Goal: Task Accomplishment & Management: Manage account settings

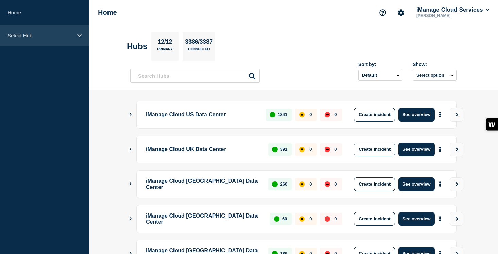
click at [51, 35] on p "Select Hub" at bounding box center [39, 36] width 65 height 6
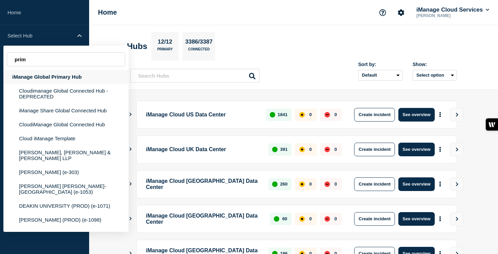
type input "prim"
click at [46, 78] on div "iManage Global Primary Hub" at bounding box center [65, 77] width 125 height 14
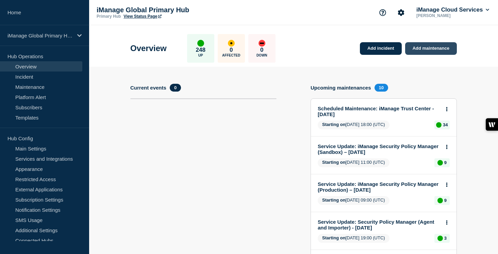
click at [425, 49] on link "Add maintenance" at bounding box center [431, 48] width 52 height 13
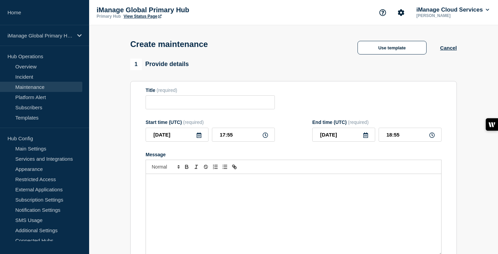
checkbox input "true"
click at [170, 201] on div "Message" at bounding box center [293, 215] width 295 height 82
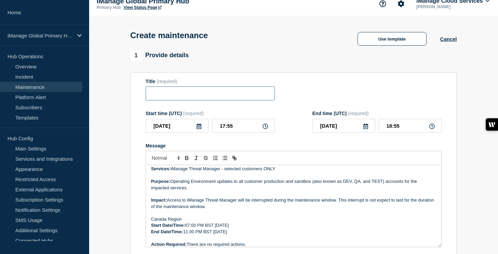
click at [176, 97] on input "Title" at bounding box center [209, 93] width 129 height 14
paste input "Scheduled Maintenance: iManage Threat Manager ([GEOGRAPHIC_DATA]) – [DATE]"
click at [222, 97] on input "Scheduled Maintenance: iManage Threat Manager ([GEOGRAPHIC_DATA]) – [DATE]" at bounding box center [209, 93] width 129 height 14
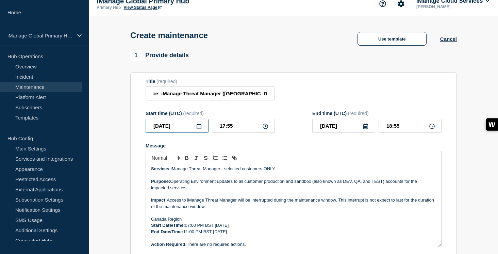
click at [195, 131] on input "2025-08-20" at bounding box center [176, 126] width 63 height 14
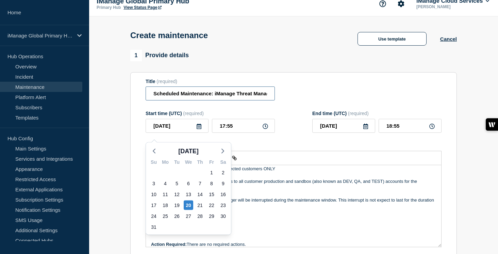
click at [231, 97] on input "Scheduled Maintenance: iManage Threat Manager (Brazil) – August 4, 2025" at bounding box center [209, 93] width 129 height 14
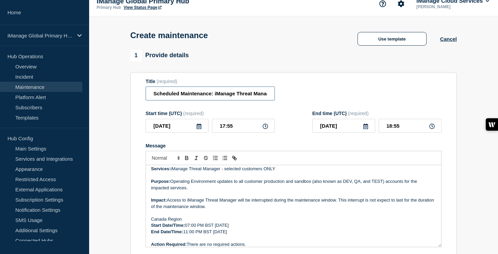
click at [244, 100] on input "Scheduled Maintenance: iManage Threat Manager (Brazil) – August 4, 2025" at bounding box center [209, 93] width 129 height 14
click at [251, 97] on input "Scheduled Maintenance: iManage Threat Manager (Brazil) – August 4, 2025" at bounding box center [209, 93] width 129 height 14
type input "Scheduled Maintenance: iManage Threat Manager ([GEOGRAPHIC_DATA]) – [DATE]"
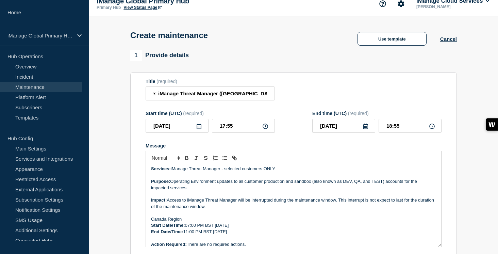
click at [199, 128] on icon at bounding box center [198, 125] width 5 height 5
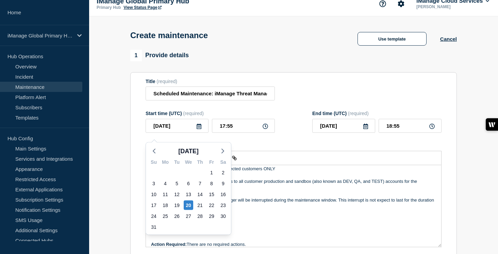
click at [230, 147] on div "Aug 2025" at bounding box center [188, 151] width 85 height 10
click at [224, 151] on icon "button" at bounding box center [223, 151] width 8 height 8
click at [175, 172] on div "2" at bounding box center [177, 173] width 10 height 10
type input "2025-09-02"
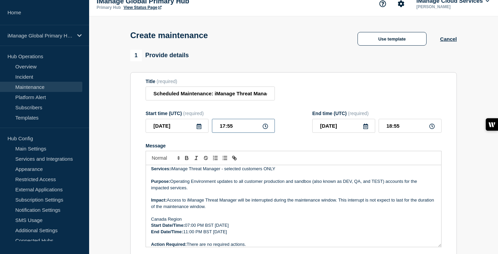
drag, startPoint x: 234, startPoint y: 131, endPoint x: 211, endPoint y: 131, distance: 23.8
click at [211, 131] on div "2025-09-02 17:55" at bounding box center [209, 126] width 129 height 14
type input "07:00"
drag, startPoint x: 387, startPoint y: 129, endPoint x: 379, endPoint y: 129, distance: 8.2
click at [379, 129] on input "08:00" at bounding box center [409, 126] width 63 height 14
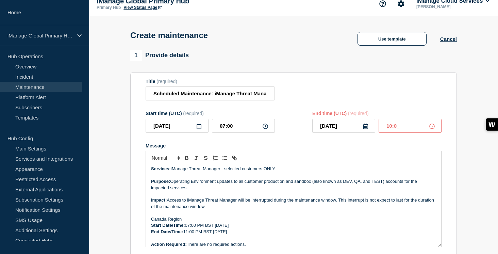
type input "10:00"
click at [288, 191] on p "Purpose: Operating Environment updates to all customer production and sandbox (…" at bounding box center [293, 184] width 285 height 13
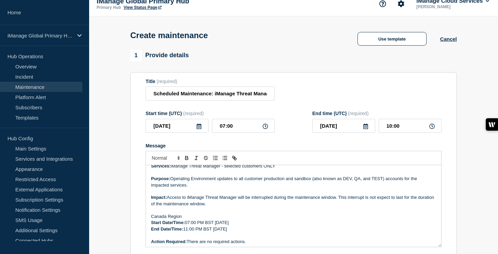
scroll to position [8, 0]
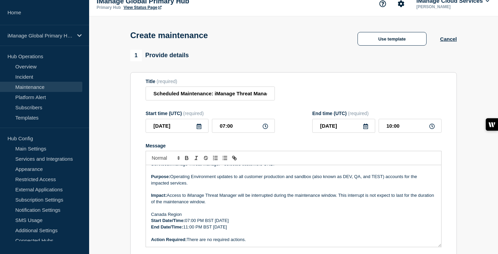
click at [166, 217] on p "Canada Region" at bounding box center [293, 214] width 285 height 6
click at [250, 223] on p "Start Date/Time: 07:00 PM BST Monday, August 4, 2025" at bounding box center [293, 220] width 285 height 6
click at [182, 133] on input "2025-09-02" at bounding box center [176, 126] width 63 height 14
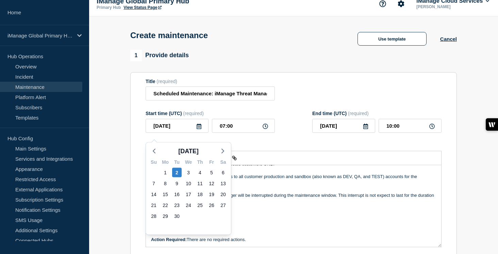
click at [260, 211] on p "Message" at bounding box center [293, 208] width 285 height 6
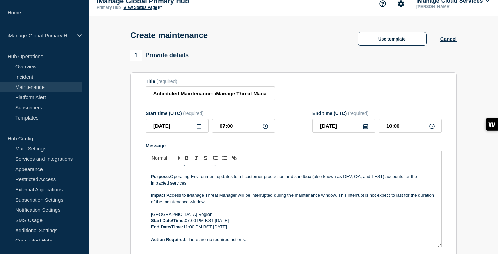
click at [231, 223] on p "Start Date/Time: 07:00 PM BST Monday, September 2, 2025" at bounding box center [293, 220] width 285 height 6
drag, startPoint x: 272, startPoint y: 228, endPoint x: 217, endPoint y: 227, distance: 54.0
click at [217, 223] on p "Start Date/Time: 07:00 PM BST Tuesday, September 2, 2025" at bounding box center [293, 220] width 285 height 6
drag, startPoint x: 215, startPoint y: 226, endPoint x: 272, endPoint y: 228, distance: 57.1
click at [272, 223] on p "Start Date/Time: 07:00 PM BST Tuesday, September 2, 2025" at bounding box center [293, 220] width 285 height 6
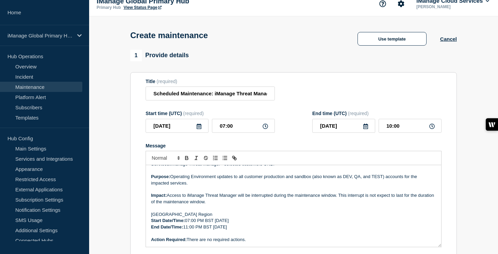
copy p "Tuesday, September 2, 2025"
drag, startPoint x: 263, startPoint y: 233, endPoint x: 215, endPoint y: 234, distance: 47.9
click at [215, 230] on p "End Date/Time: 11:00 PM BST Monday, August 4, 2025" at bounding box center [293, 227] width 285 height 6
click at [211, 223] on p "Start Date/Time: 07:00 PM BST Tuesday, September 2, 2025" at bounding box center [293, 220] width 285 height 6
click at [208, 230] on p "End Date/Time: 11:00 PM BST Tuesday, September 2, 2025" at bounding box center [293, 227] width 285 height 6
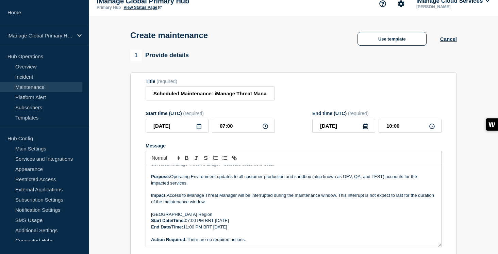
click at [190, 223] on p "Start Date/Time: 07:00 PM BRT Tuesday, September 2, 2025" at bounding box center [293, 220] width 285 height 6
click at [201, 223] on p "Start Date/Time: 04:00 PM BRT Tuesday, September 2, 2025" at bounding box center [293, 220] width 285 height 6
click at [188, 230] on p "End Date/Time: 11:00 PM BRT Tuesday, September 2, 2025" at bounding box center [293, 227] width 285 height 6
click at [198, 230] on p "End Date/Time: 07:00 PM BRT Tuesday, September 2, 2025" at bounding box center [293, 227] width 285 height 6
click at [234, 230] on p "End Date/Time: 07:00 AM BRT Tuesday, September 2, 2025" at bounding box center [293, 227] width 285 height 6
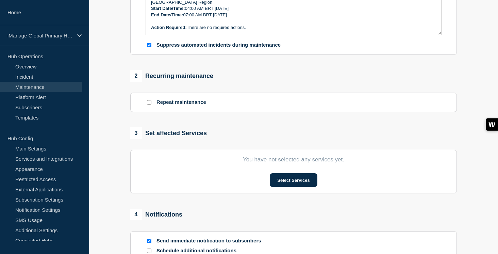
scroll to position [233, 0]
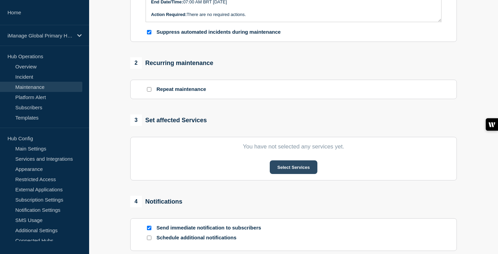
click at [308, 174] on button "Select Services" at bounding box center [292, 167] width 47 height 14
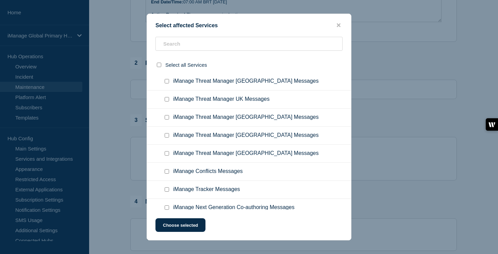
scroll to position [4476, 0]
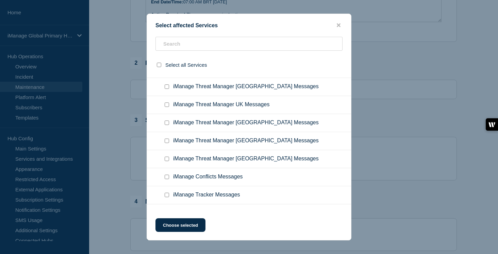
checkbox input "true"
click at [192, 223] on button "Choose selected" at bounding box center [180, 225] width 50 height 14
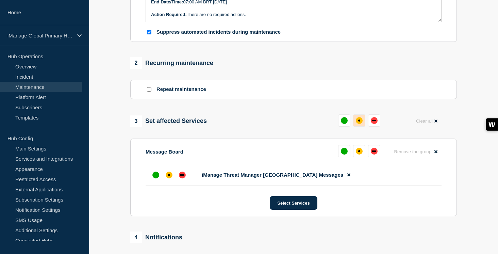
click at [355, 126] on button at bounding box center [359, 120] width 12 height 12
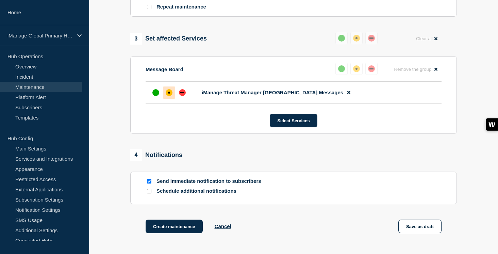
scroll to position [329, 0]
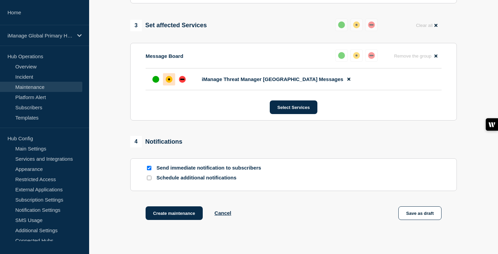
click at [149, 180] on input "Schedule additional notifications" at bounding box center [149, 177] width 4 height 4
checkbox input "true"
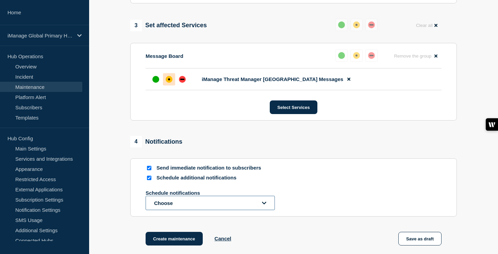
click at [170, 210] on button "Choose" at bounding box center [209, 202] width 129 height 14
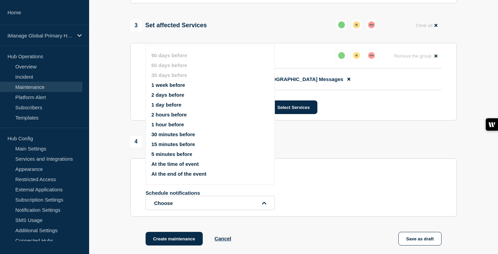
click at [165, 88] on button "1 week before" at bounding box center [168, 85] width 34 height 6
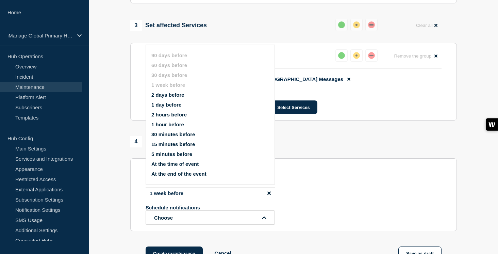
click at [162, 107] on button "1 day before" at bounding box center [166, 105] width 30 height 6
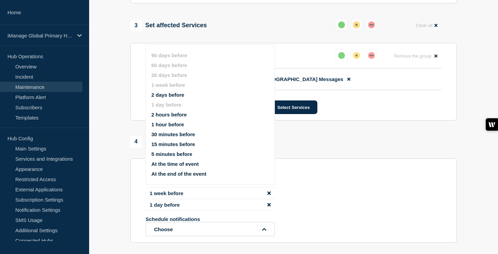
click at [117, 139] on section "1 Provide details Title (required) Scheduled Maintenance: iManage Threat Manage…" at bounding box center [293, 8] width 408 height 559
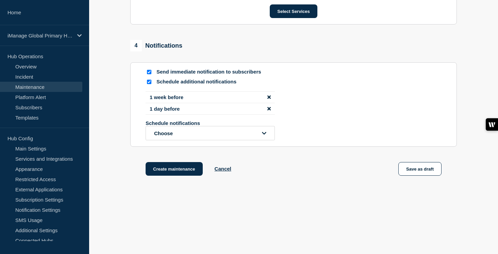
scroll to position [442, 0]
click at [184, 171] on button "Create maintenance" at bounding box center [173, 169] width 57 height 14
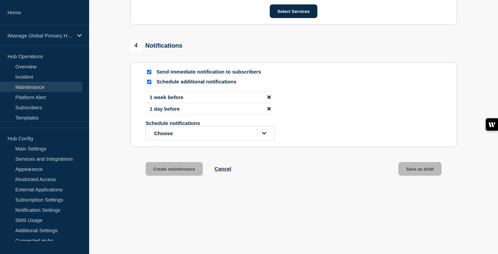
scroll to position [0, 0]
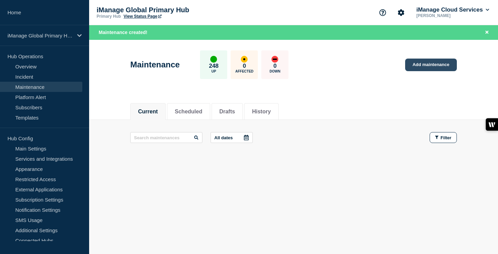
click at [426, 70] on link "Add maintenance" at bounding box center [431, 64] width 52 height 13
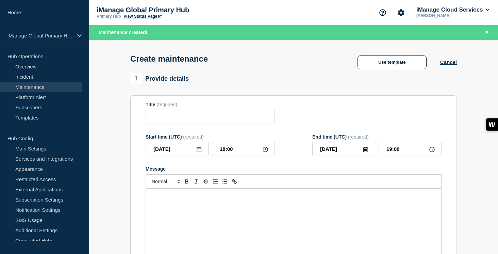
checkbox input "true"
click at [175, 117] on input "Title" at bounding box center [209, 117] width 129 height 14
paste input "Scheduled Maintenance: iManage Threat Manager ([GEOGRAPHIC_DATA]) – [DATE]"
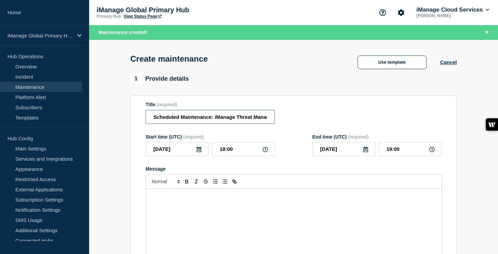
scroll to position [0, 76]
click at [214, 121] on input "Scheduled Maintenance: iManage Threat Manager ([GEOGRAPHIC_DATA]) – [DATE]" at bounding box center [209, 117] width 129 height 14
click at [238, 122] on input "Scheduled Maintenance: iManage Threat Manager (Canada) – September 2, 2025" at bounding box center [209, 117] width 129 height 14
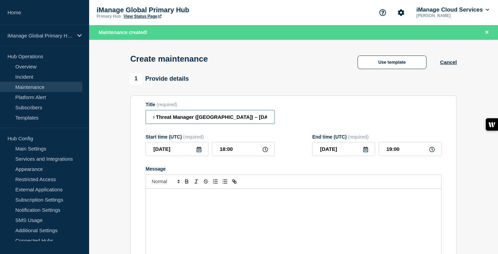
click at [251, 119] on input "Scheduled Maintenance: iManage Threat Manager (Canada) – September 2, 2025" at bounding box center [209, 117] width 129 height 14
type input "Scheduled Maintenance: iManage Threat Manager ([GEOGRAPHIC_DATA]) – [DATE]"
click at [199, 152] on icon at bounding box center [198, 148] width 5 height 5
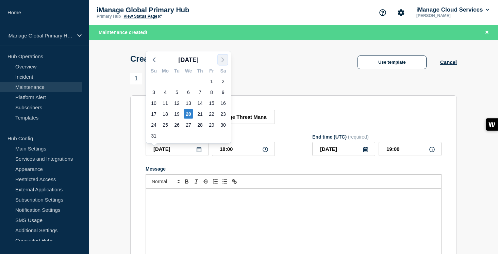
click at [225, 57] on icon "button" at bounding box center [223, 60] width 8 height 8
click at [167, 81] on div "1" at bounding box center [165, 81] width 10 height 10
type input "2025-09-01"
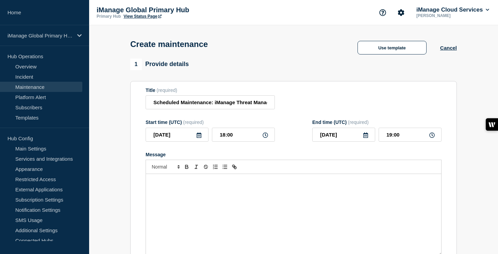
click at [173, 204] on div "Message" at bounding box center [293, 215] width 295 height 82
paste div "Message"
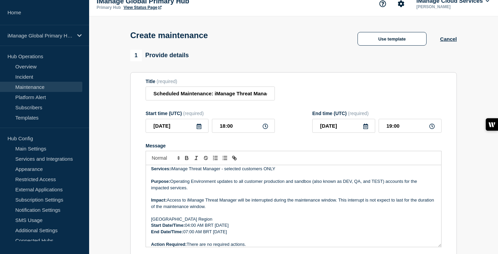
click at [161, 222] on p "[GEOGRAPHIC_DATA] Region" at bounding box center [293, 219] width 285 height 6
click at [231, 228] on p "Start Date/Time: 04:00 AM BRT Tuesday, September 2, 2025" at bounding box center [293, 225] width 285 height 6
click at [258, 228] on p "Start Date/Time: 04:00 AM BRT Monday, September 2, 2025" at bounding box center [293, 225] width 285 height 6
click at [230, 234] on p "End Date/Time: 07:00 AM BRT Tuesday, September 2, 2025" at bounding box center [293, 231] width 285 height 6
click at [257, 234] on p "End Date/Time: 07:00 AM BRT Monday, September 2, 2025" at bounding box center [293, 231] width 285 height 6
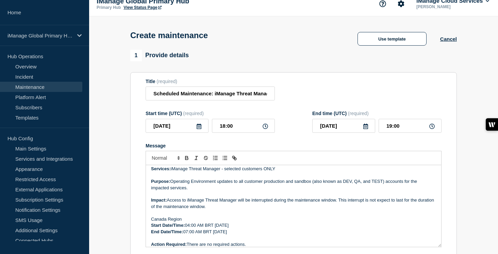
click at [212, 228] on p "Start Date/Time: 04:00 AM BRT Monday, September 1, 2025" at bounding box center [293, 225] width 285 height 6
click at [210, 234] on p "End Date/Time: 07:00 AM BRT Monday, September 1, 2025" at bounding box center [293, 231] width 285 height 6
click at [190, 228] on p "Start Date/Time: 04:00 AM EDT Monday, September 1, 2025" at bounding box center [293, 225] width 285 height 6
click at [189, 234] on p "End Date/Time: 07:00 AM EDT Monday, September 1, 2025" at bounding box center [293, 231] width 285 height 6
drag, startPoint x: 230, startPoint y: 129, endPoint x: 210, endPoint y: 129, distance: 20.7
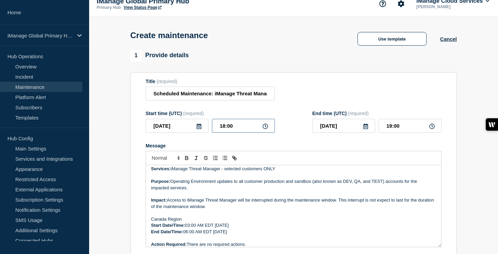
click at [210, 129] on div "2025-09-01 18:00" at bounding box center [209, 126] width 129 height 14
type input "07:00"
drag, startPoint x: 401, startPoint y: 131, endPoint x: 377, endPoint y: 131, distance: 24.1
click at [377, 131] on div "2025-09-01 08:00" at bounding box center [376, 126] width 129 height 14
type input "10:00"
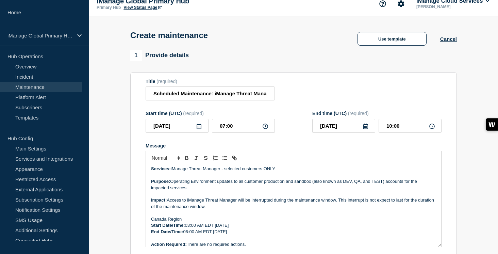
click at [365, 144] on form "Title (required) Scheduled Maintenance: iManage Threat Manager (Canada) – Septe…" at bounding box center [293, 170] width 296 height 182
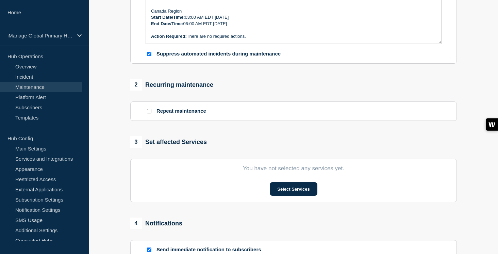
scroll to position [216, 0]
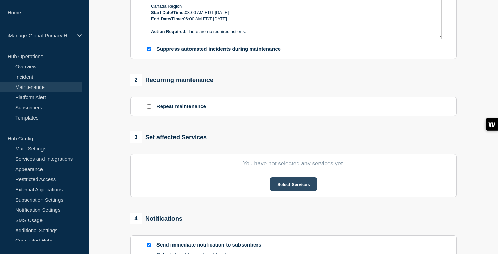
click at [289, 191] on button "Select Services" at bounding box center [292, 184] width 47 height 14
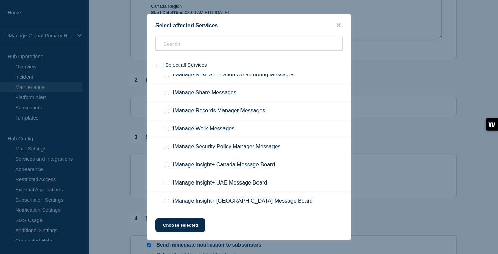
scroll to position [4592, 0]
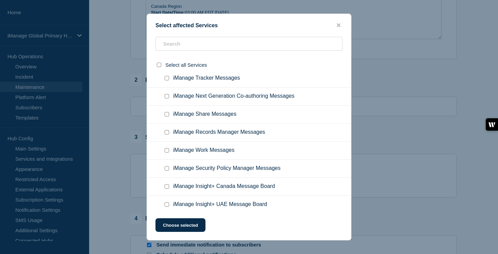
click at [166, 26] on input "iManage Threat Manager Canada Messages checkbox" at bounding box center [166, 24] width 4 height 4
checkbox input "true"
click at [170, 228] on button "Choose selected" at bounding box center [180, 225] width 50 height 14
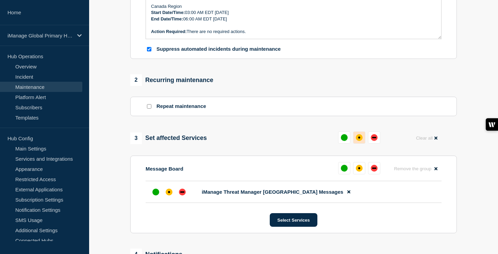
click at [357, 141] on div "affected" at bounding box center [358, 137] width 7 height 7
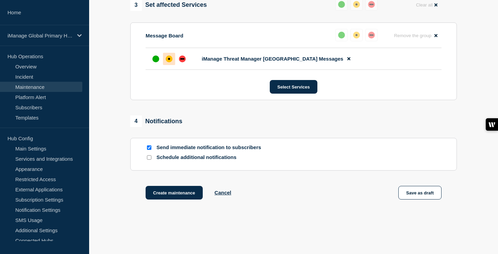
scroll to position [352, 0]
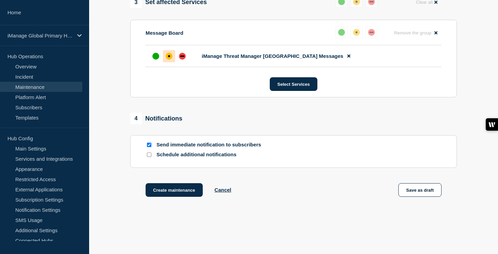
click at [148, 157] on input "Schedule additional notifications" at bounding box center [149, 154] width 4 height 4
checkbox input "true"
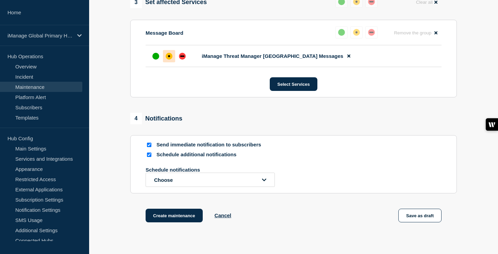
click at [160, 172] on p "Schedule notifications" at bounding box center [199, 170] width 109 height 6
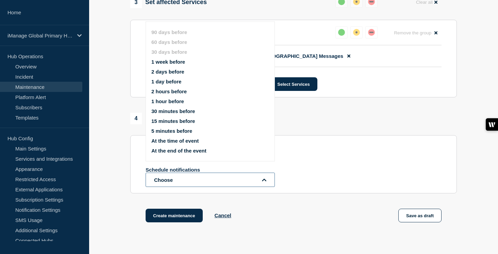
click at [163, 187] on button "Choose" at bounding box center [209, 179] width 129 height 14
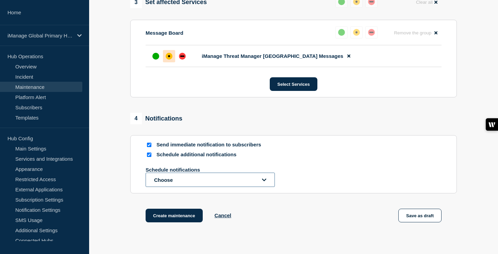
click at [172, 187] on button "Choose" at bounding box center [209, 179] width 129 height 14
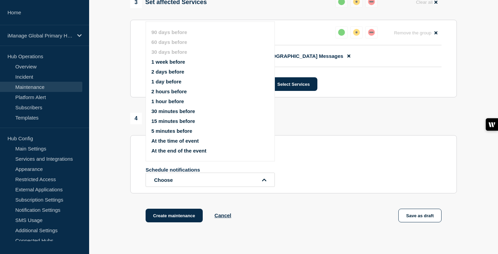
click at [177, 64] on button "1 week before" at bounding box center [168, 62] width 34 height 6
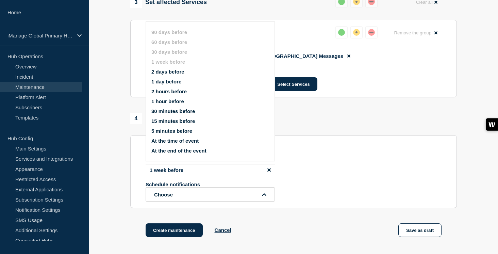
click at [174, 84] on button "1 day before" at bounding box center [166, 82] width 30 height 6
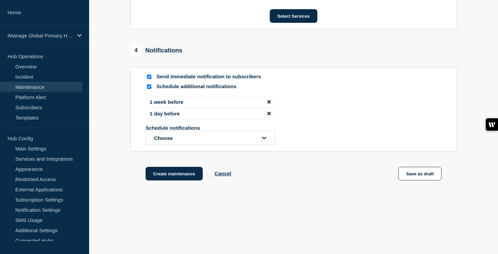
scroll to position [437, 0]
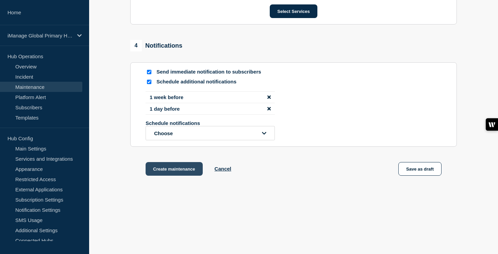
click at [192, 175] on button "Create maintenance" at bounding box center [173, 169] width 57 height 14
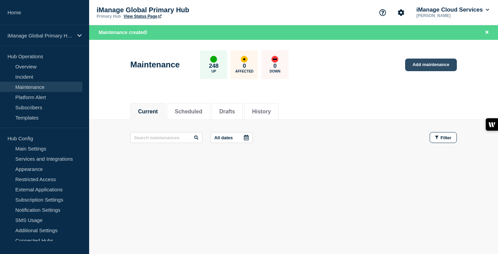
click at [438, 66] on link "Add maintenance" at bounding box center [431, 64] width 52 height 13
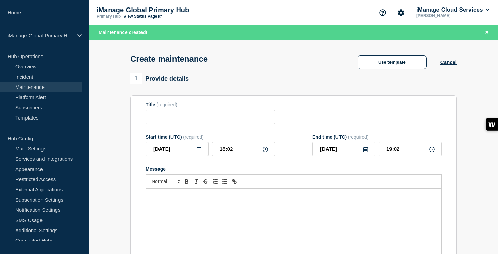
checkbox input "true"
click at [168, 221] on div "Message" at bounding box center [293, 229] width 295 height 82
paste div "Message"
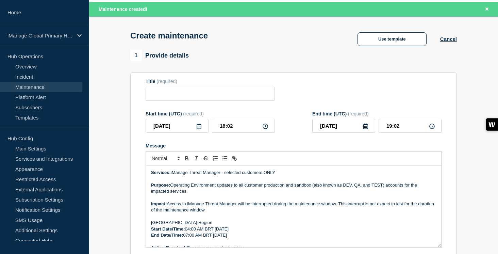
scroll to position [3, 0]
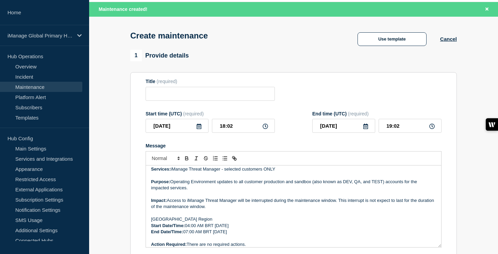
click at [163, 222] on p "[GEOGRAPHIC_DATA] Region" at bounding box center [293, 219] width 285 height 6
click at [170, 96] on input "Title" at bounding box center [209, 94] width 129 height 14
paste input "Scheduled Maintenance: iManage Threat Manager ([GEOGRAPHIC_DATA]) – [DATE]"
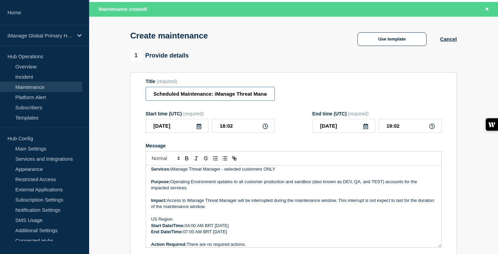
scroll to position [0, 76]
drag, startPoint x: 251, startPoint y: 96, endPoint x: 220, endPoint y: 96, distance: 30.9
click at [220, 96] on input "Scheduled Maintenance: iManage Threat Manager ([GEOGRAPHIC_DATA]) – [DATE]" at bounding box center [209, 94] width 129 height 14
click at [223, 97] on input "Scheduled Maintenance: iManage Threat Manager (Brazil) – August 29, 2025" at bounding box center [209, 94] width 129 height 14
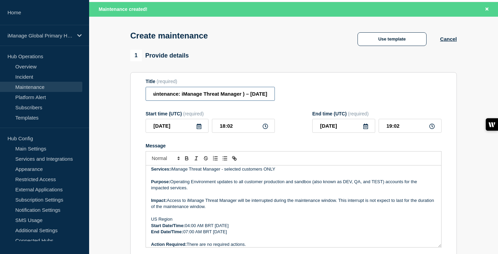
scroll to position [0, 55]
type input "Scheduled Maintenance: iManage Threat Manager ([GEOGRAPHIC_DATA]) – [DATE]"
click at [202, 132] on input "2025-08-20" at bounding box center [176, 126] width 63 height 14
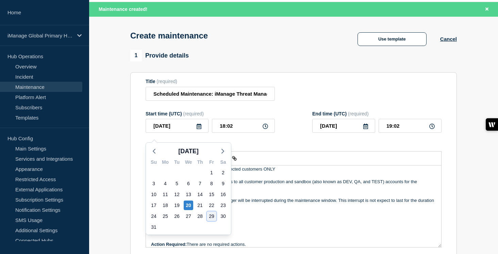
click at [214, 216] on div "29" at bounding box center [212, 216] width 10 height 10
type input "2025-08-29"
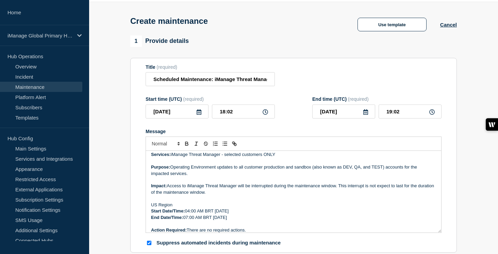
drag, startPoint x: 260, startPoint y: 217, endPoint x: 235, endPoint y: 217, distance: 24.5
click at [235, 214] on p "Start Date/Time: 04:00 AM BRT Tuesday, September 2, 2025" at bounding box center [293, 211] width 285 height 6
drag, startPoint x: 257, startPoint y: 224, endPoint x: 233, endPoint y: 224, distance: 23.8
click at [233, 220] on p "End Date/Time: 07:00 AM BRT Tuesday, September 2, 2025" at bounding box center [293, 217] width 285 height 6
click at [185, 118] on input "2025-08-29" at bounding box center [176, 111] width 63 height 14
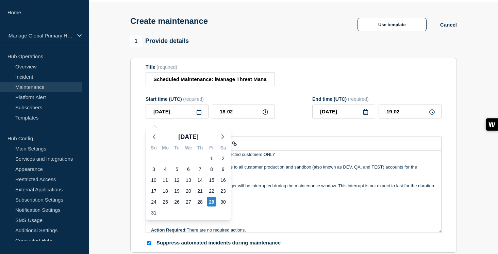
click at [313, 208] on p "US Region" at bounding box center [293, 205] width 285 height 6
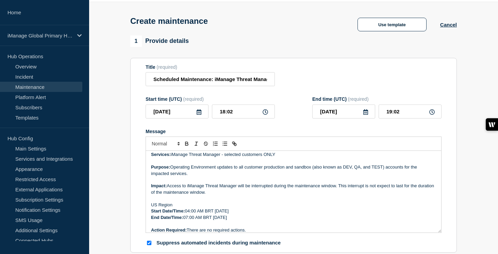
click at [232, 214] on p "Start Date/Time: 04:00 AM BRT Tuesday, August 29, 2025" at bounding box center [293, 211] width 285 height 6
click at [229, 220] on p "End Date/Time: 07:00 AM BRT Tuesday, August 29, 2025" at bounding box center [293, 217] width 285 height 6
click at [211, 214] on p "Start Date/Time: 04:00 AM BRT Friday, August 29, 2025" at bounding box center [293, 211] width 285 height 6
click at [209, 220] on p "End Date/Time: 07:00 AM BRT Friday, August 29, 2025" at bounding box center [293, 217] width 285 height 6
click at [190, 214] on p "Start Date/Time: 04:00 AM EDT Friday, August 29, 2025" at bounding box center [293, 211] width 285 height 6
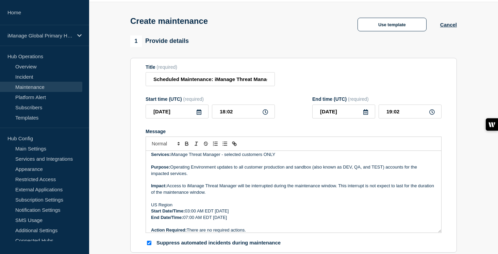
click at [188, 220] on p "End Date/Time: 07:00 AM EDT Friday, August 29, 2025" at bounding box center [293, 217] width 285 height 6
click at [255, 220] on p "End Date/Time: 06:00 AM EDT Friday, August 29, 2025" at bounding box center [293, 217] width 285 height 6
drag, startPoint x: 238, startPoint y: 115, endPoint x: 212, endPoint y: 115, distance: 25.8
click at [212, 115] on input "18:02" at bounding box center [243, 111] width 63 height 14
type input "07:00"
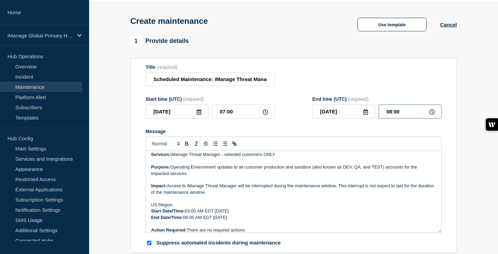
drag, startPoint x: 399, startPoint y: 117, endPoint x: 373, endPoint y: 117, distance: 26.5
click at [373, 117] on div "2025-08-29 08:00" at bounding box center [376, 111] width 129 height 14
type input "10:00"
click at [241, 81] on input "Scheduled Maintenance: iManage Threat Manager ([GEOGRAPHIC_DATA]) – [DATE]" at bounding box center [209, 79] width 129 height 14
click at [306, 192] on p "Impact: Access to iManage Threat Manager will be interrupted during the mainten…" at bounding box center [293, 188] width 285 height 13
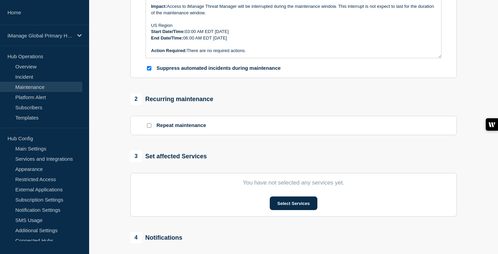
scroll to position [221, 0]
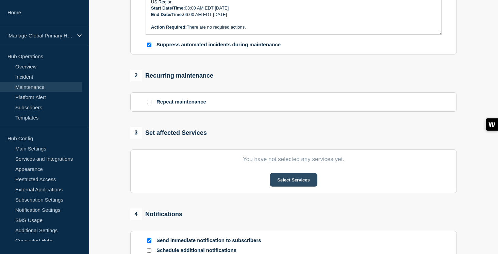
click at [296, 186] on button "Select Services" at bounding box center [292, 180] width 47 height 14
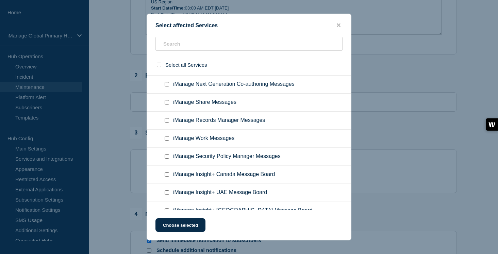
scroll to position [4586, 0]
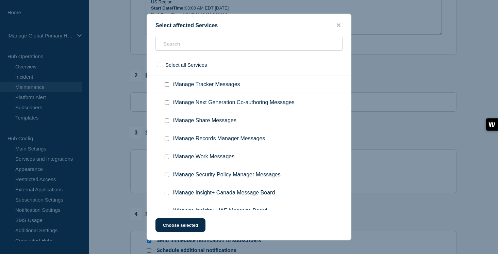
click at [166, 15] on input "iManage Threat Manager USA Messages checkbox" at bounding box center [166, 12] width 4 height 4
checkbox input "true"
click at [186, 229] on button "Choose selected" at bounding box center [180, 225] width 50 height 14
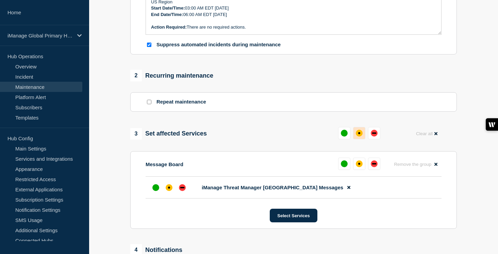
click at [360, 136] on div "affected" at bounding box center [358, 132] width 7 height 7
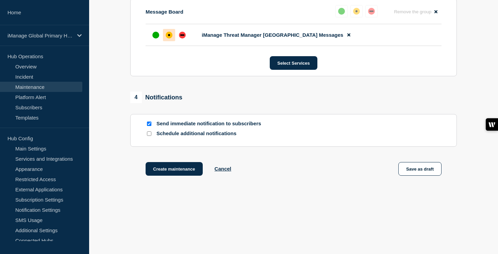
scroll to position [386, 0]
click at [149, 135] on input "Schedule additional notifications" at bounding box center [149, 133] width 4 height 4
checkbox input "true"
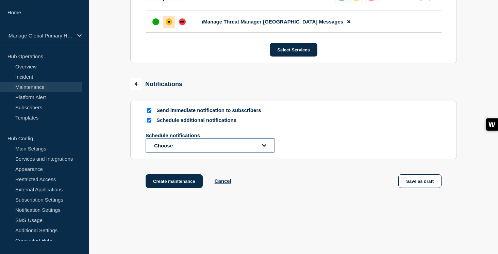
click at [164, 152] on button "Choose" at bounding box center [209, 145] width 129 height 14
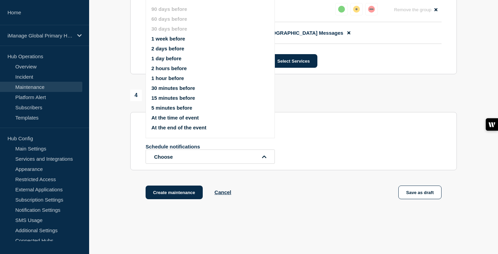
click at [170, 40] on button "1 week before" at bounding box center [168, 39] width 34 height 6
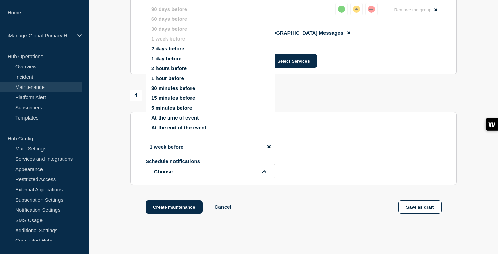
click at [169, 61] on button "1 day before" at bounding box center [166, 58] width 30 height 6
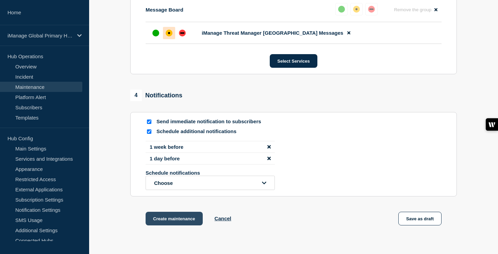
click at [186, 225] on button "Create maintenance" at bounding box center [173, 218] width 57 height 14
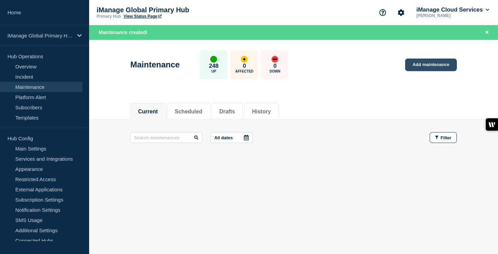
click at [445, 62] on link "Add maintenance" at bounding box center [431, 64] width 52 height 13
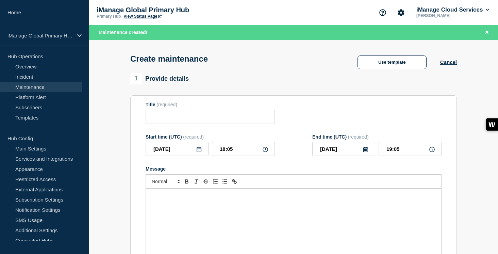
checkbox input "true"
click at [173, 119] on input "Title" at bounding box center [209, 117] width 129 height 14
paste input "Scheduled Maintenance: iManage Threat Manager ([GEOGRAPHIC_DATA]) – [DATE]"
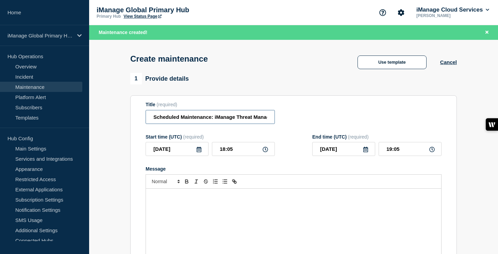
scroll to position [0, 63]
click at [250, 120] on input "Scheduled Maintenance: iManage Threat Manager ([GEOGRAPHIC_DATA]) – [DATE]" at bounding box center [209, 117] width 129 height 14
type input "Scheduled Maintenance: iManage Threat Manager ([GEOGRAPHIC_DATA]) – [DATE]"
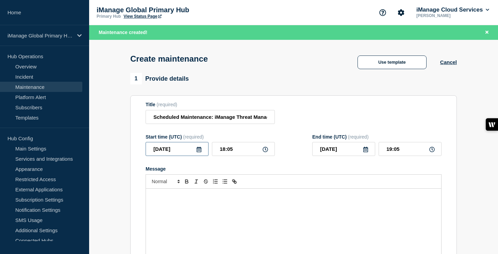
click at [199, 156] on input "2025-08-20" at bounding box center [176, 149] width 63 height 14
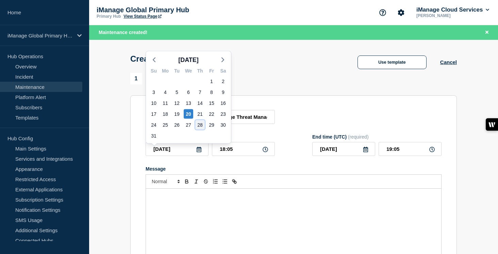
click at [201, 125] on div "28" at bounding box center [200, 125] width 10 height 10
type input "2025-08-28"
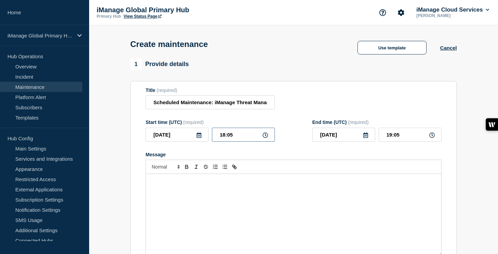
drag, startPoint x: 241, startPoint y: 141, endPoint x: 210, endPoint y: 142, distance: 31.3
click at [210, 141] on div "2025-08-28 18:05" at bounding box center [209, 134] width 129 height 14
type input "07:00"
drag, startPoint x: 400, startPoint y: 138, endPoint x: 372, endPoint y: 136, distance: 27.9
click at [372, 136] on div "2025-08-28 08:00" at bounding box center [376, 134] width 129 height 14
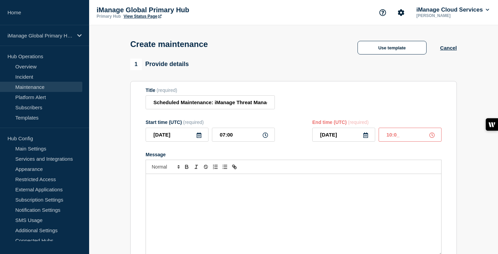
type input "10:00"
click at [164, 201] on div "Message" at bounding box center [293, 215] width 295 height 82
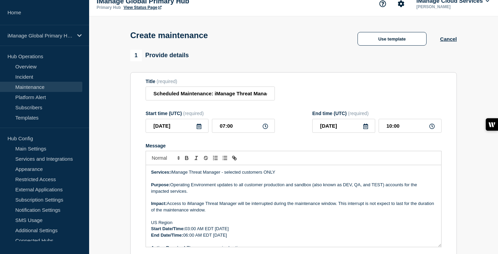
scroll to position [3, 0]
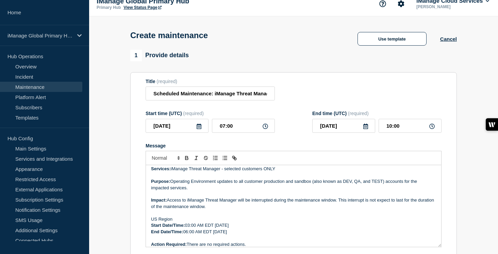
drag, startPoint x: 249, startPoint y: 233, endPoint x: 216, endPoint y: 231, distance: 32.7
click at [216, 228] on p "Start Date/Time: 03:00 AM EDT Friday, August 29, 2025" at bounding box center [293, 225] width 285 height 6
click at [173, 132] on input "2025-08-28" at bounding box center [176, 126] width 63 height 14
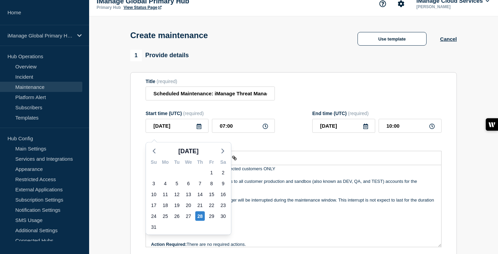
click at [256, 215] on p "Message" at bounding box center [293, 212] width 285 height 6
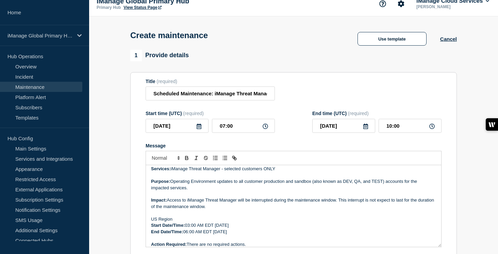
click at [228, 228] on p "Start Date/Time: 03:00 AM EDT Friday, August 29, 2025" at bounding box center [293, 225] width 285 height 6
drag, startPoint x: 256, startPoint y: 232, endPoint x: 236, endPoint y: 232, distance: 19.4
click at [236, 228] on p "Start Date/Time: 03:00 AM EDT Thursday, August 29, 2025" at bounding box center [293, 225] width 285 height 6
click at [256, 228] on p "Start Date/Time: 03:00 AM EDT Thursday, August 29, 2025" at bounding box center [293, 225] width 285 height 6
click at [225, 234] on p "End Date/Time: 06:00 AM EDT Friday, August 29, 2025" at bounding box center [293, 231] width 285 height 6
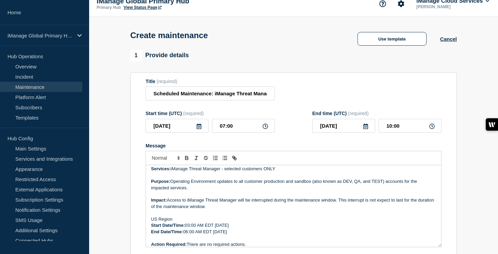
click at [253, 234] on p "End Date/Time: 06:00 AM EDT Thursday, August 29, 2025" at bounding box center [293, 231] width 285 height 6
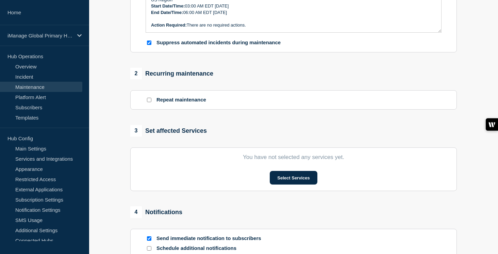
scroll to position [248, 0]
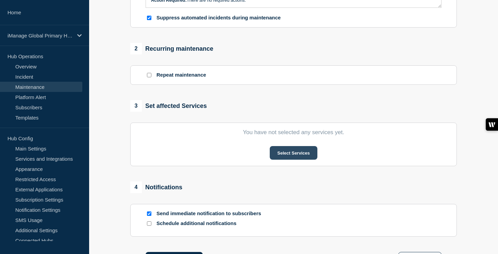
click at [307, 159] on button "Select Services" at bounding box center [292, 153] width 47 height 14
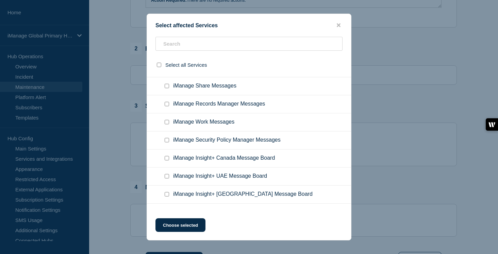
scroll to position [4613, 0]
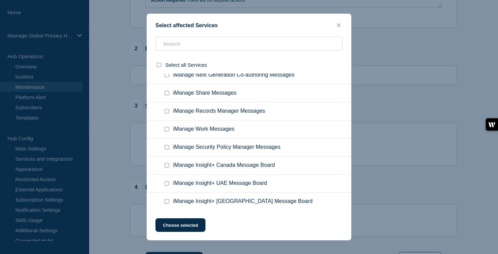
checkbox input "true"
click at [189, 228] on button "Choose selected" at bounding box center [180, 225] width 50 height 14
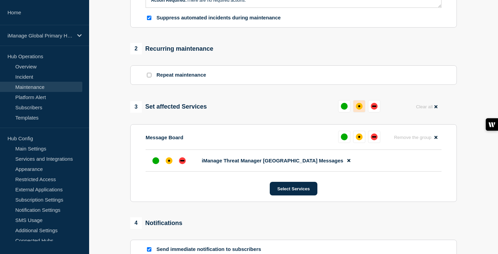
click at [361, 109] on div "affected" at bounding box center [358, 106] width 7 height 7
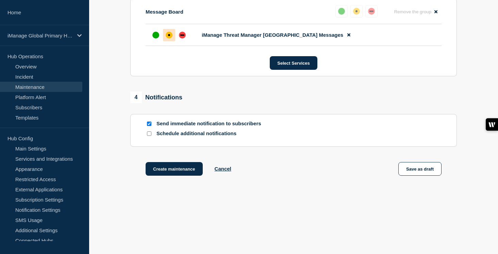
scroll to position [386, 0]
click at [150, 133] on input "Schedule additional notifications" at bounding box center [149, 133] width 4 height 4
checkbox input "true"
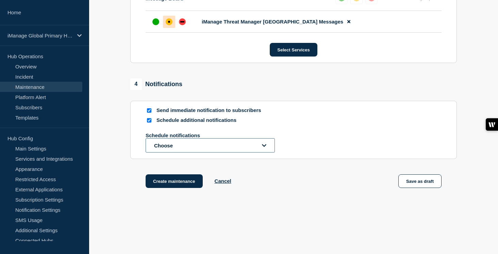
click at [199, 152] on button "Choose" at bounding box center [209, 145] width 129 height 14
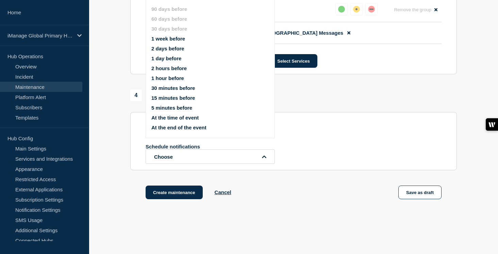
click at [171, 41] on button "1 week before" at bounding box center [168, 39] width 34 height 6
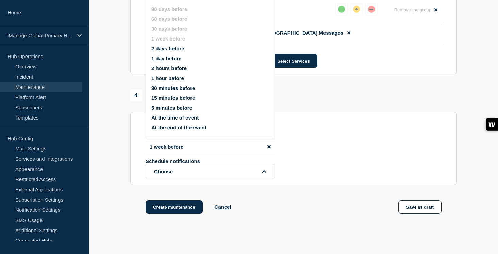
click at [169, 61] on button "1 day before" at bounding box center [166, 58] width 30 height 6
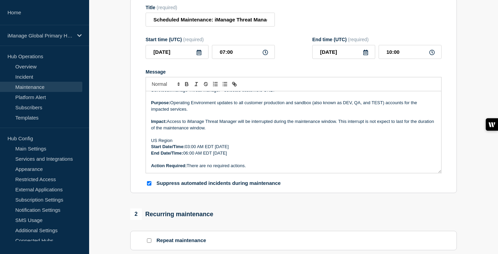
scroll to position [10, 0]
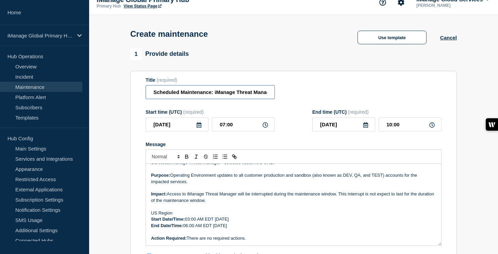
click at [238, 98] on input "Scheduled Maintenance: iManage Threat Manager ([GEOGRAPHIC_DATA]) – [DATE]" at bounding box center [209, 92] width 129 height 14
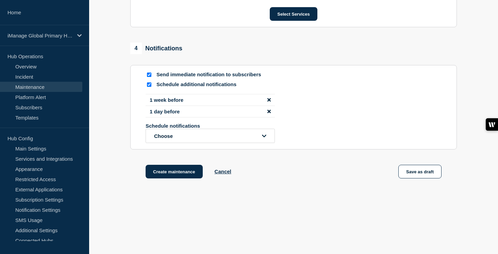
scroll to position [442, 0]
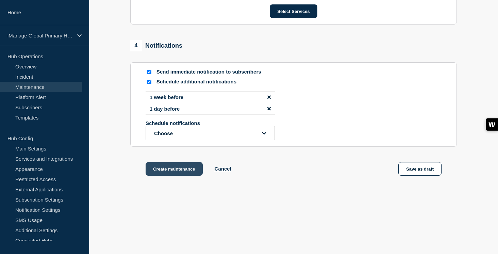
click at [192, 170] on button "Create maintenance" at bounding box center [173, 169] width 57 height 14
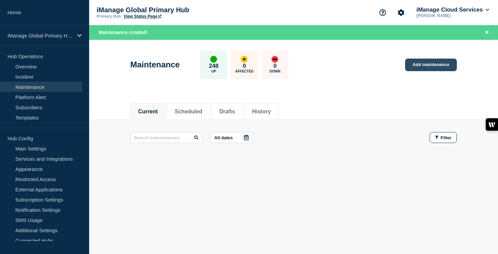
click at [425, 65] on link "Add maintenance" at bounding box center [431, 64] width 52 height 13
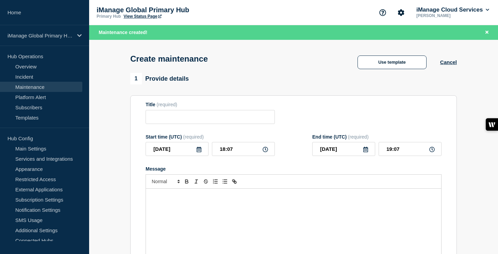
checkbox input "true"
click at [194, 198] on p "Message" at bounding box center [293, 195] width 285 height 6
paste div "Message"
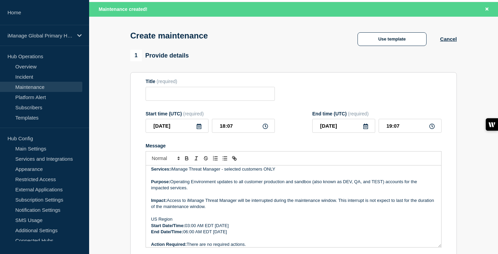
scroll to position [8, 0]
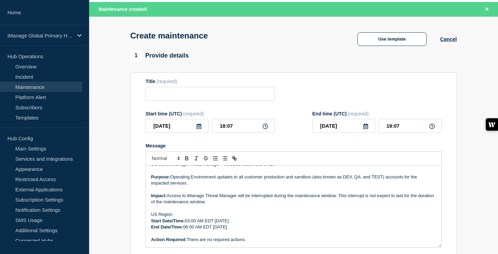
click at [249, 224] on p "Start Date/Time: 03:00 AM EDT Friday, August 29, 2025" at bounding box center [293, 220] width 285 height 6
click at [247, 230] on p "End Date/Time: 06:00 AM EDT Friday, August 29, 2025" at bounding box center [293, 227] width 285 height 6
click at [182, 132] on input "2025-08-20" at bounding box center [176, 126] width 63 height 14
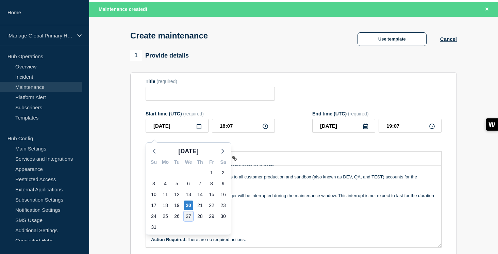
click at [188, 212] on div "27" at bounding box center [189, 216] width 10 height 10
type input "2025-08-27"
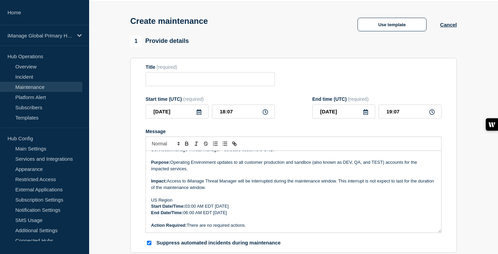
click at [228, 209] on p "Start Date/Time: 03:00 AM EDT Friday, August 27, 2025" at bounding box center [293, 206] width 285 height 6
click at [226, 215] on p "End Date/Time: 06:00 AM EDT Friday, August 27, 2025" at bounding box center [293, 212] width 285 height 6
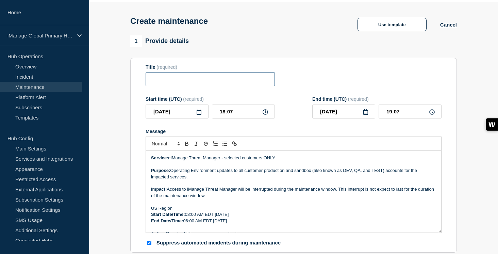
click at [173, 84] on input "Title" at bounding box center [209, 79] width 129 height 14
paste input "Scheduled Maintenance: iManage Threat Manager ([GEOGRAPHIC_DATA]) – [DATE]"
click at [252, 83] on input "Scheduled Maintenance: iManage Threat Manager ([GEOGRAPHIC_DATA]) – [DATE]" at bounding box center [209, 79] width 129 height 14
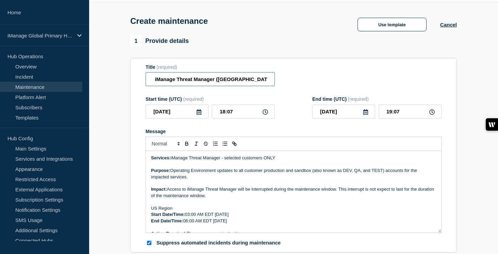
type input "Scheduled Maintenance: iManage Threat Manager ([GEOGRAPHIC_DATA]) – [DATE]"
drag, startPoint x: 240, startPoint y: 112, endPoint x: 220, endPoint y: 114, distance: 20.8
click at [220, 114] on input "18:07" at bounding box center [243, 111] width 63 height 14
drag, startPoint x: 236, startPoint y: 116, endPoint x: 215, endPoint y: 116, distance: 21.1
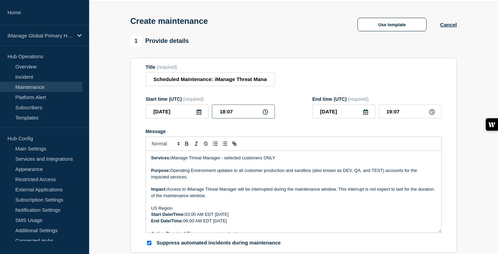
click at [215, 116] on input "18:07" at bounding box center [243, 111] width 63 height 14
type input "07:00"
drag, startPoint x: 389, startPoint y: 116, endPoint x: 371, endPoint y: 116, distance: 18.7
click at [371, 116] on div "2025-08-27 08:00" at bounding box center [376, 111] width 129 height 14
type input "10:00"
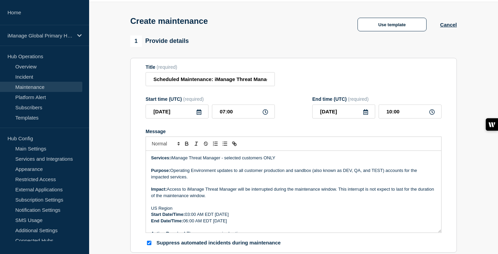
click at [349, 161] on p "Services: iManage Threat Manager - selected customers ONLY" at bounding box center [293, 158] width 285 height 6
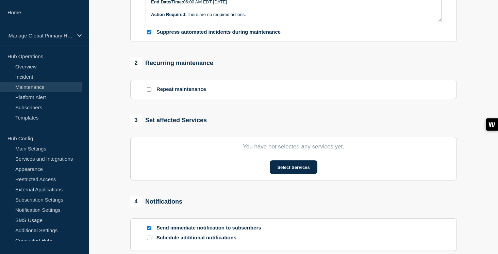
scroll to position [249, 0]
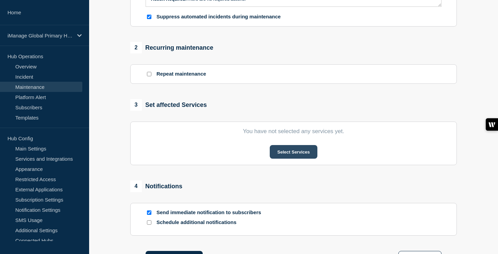
click at [294, 158] on button "Select Services" at bounding box center [292, 152] width 47 height 14
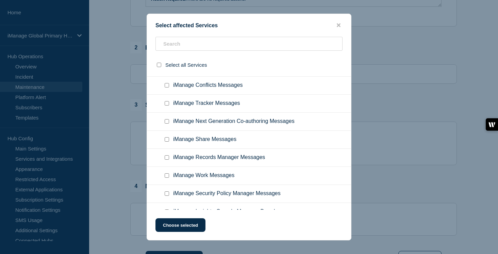
scroll to position [4559, 0]
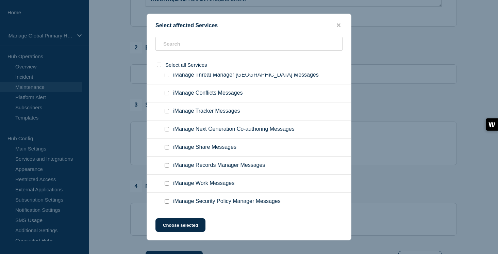
click at [166, 41] on input "iManage Threat Manager USA Messages checkbox" at bounding box center [166, 39] width 4 height 4
checkbox input "true"
click at [186, 225] on button "Choose selected" at bounding box center [180, 225] width 50 height 14
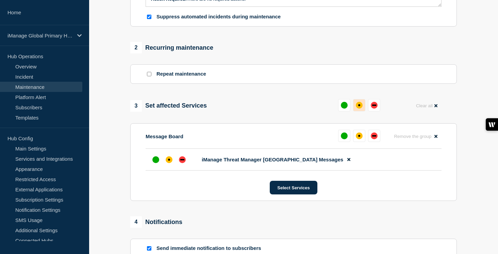
click at [359, 106] on div "affected" at bounding box center [359, 105] width 2 height 2
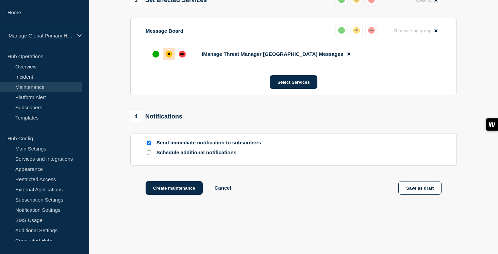
scroll to position [386, 0]
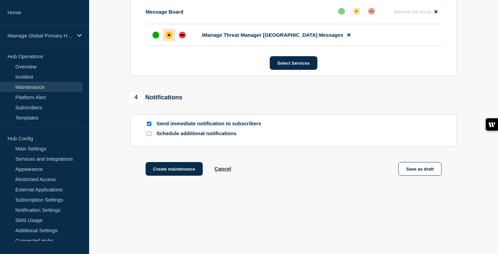
click at [148, 133] on input "Schedule additional notifications" at bounding box center [149, 133] width 4 height 4
checkbox input "true"
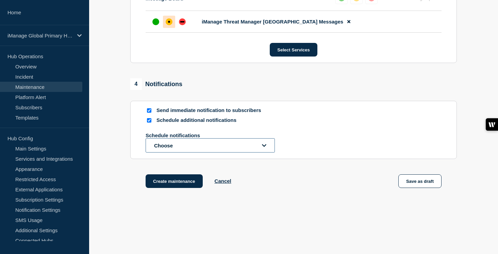
click at [168, 152] on button "Choose" at bounding box center [209, 145] width 129 height 14
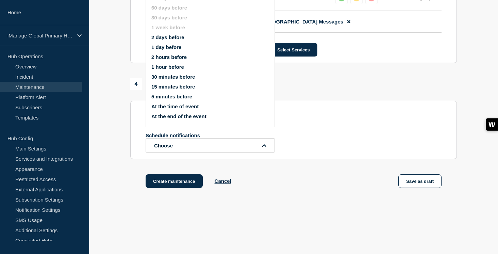
scroll to position [375, 0]
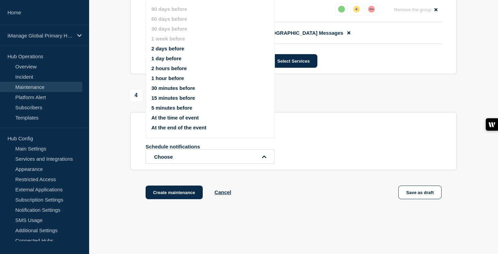
click at [161, 51] on button "2 days before" at bounding box center [167, 49] width 33 height 6
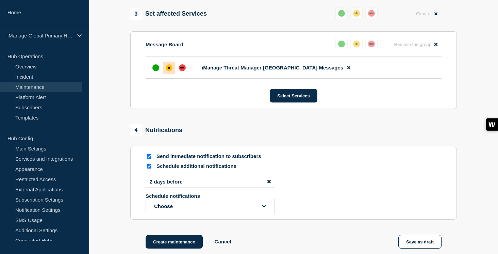
scroll to position [360, 0]
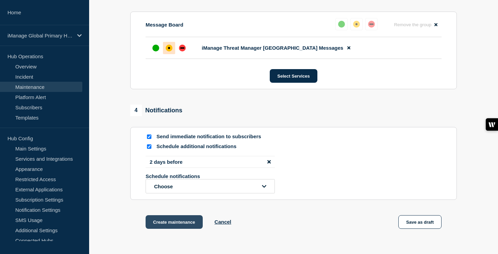
click at [180, 228] on button "Create maintenance" at bounding box center [173, 222] width 57 height 14
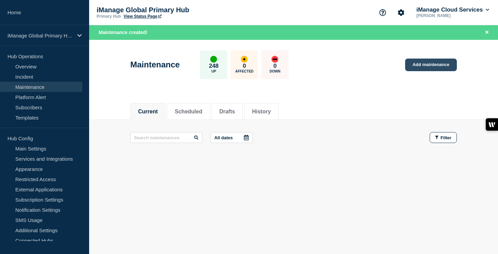
click at [433, 63] on link "Add maintenance" at bounding box center [431, 64] width 52 height 13
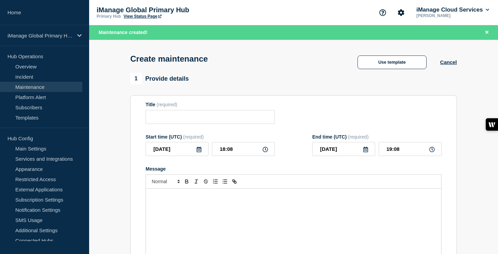
checkbox input "true"
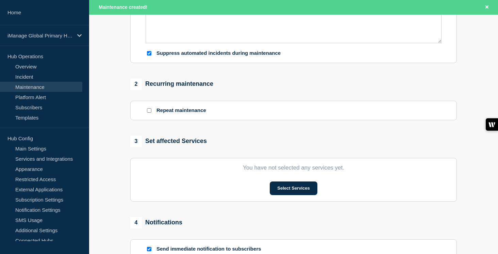
scroll to position [230, 0]
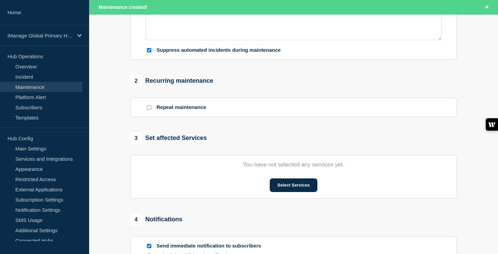
click at [311, 187] on section "You have not selected any services yet. Select Services" at bounding box center [293, 176] width 326 height 43
click at [303, 192] on button "Select Services" at bounding box center [292, 185] width 47 height 14
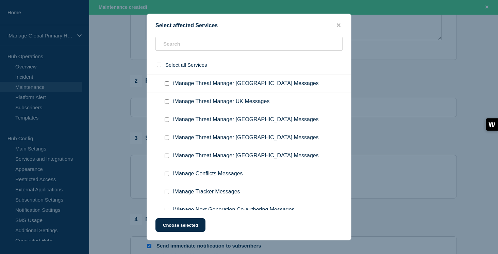
scroll to position [4476, 0]
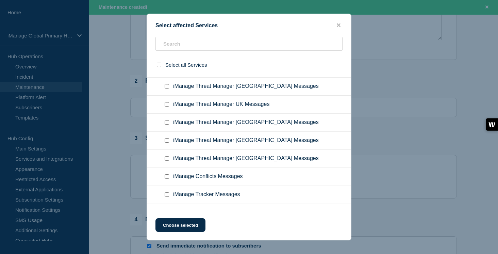
click at [167, 16] on input "iManage Threat Manager European Union Messages checkbox" at bounding box center [166, 14] width 4 height 4
checkbox input "true"
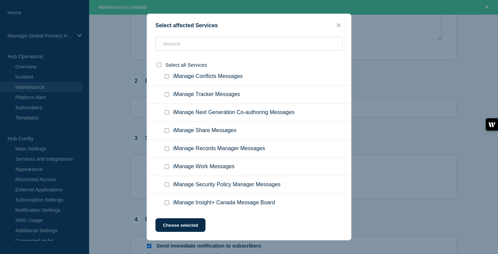
scroll to position [4576, 0]
click at [186, 224] on button "Choose selected" at bounding box center [180, 225] width 50 height 14
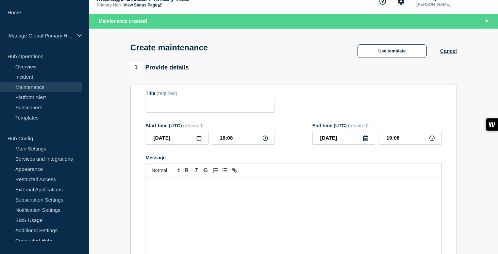
scroll to position [0, 0]
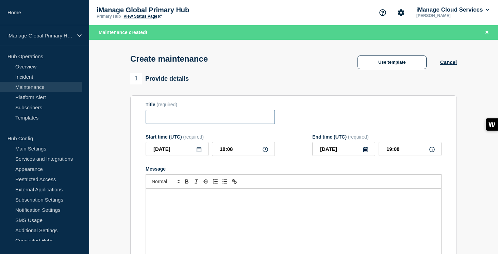
click at [174, 123] on input "Title" at bounding box center [209, 117] width 129 height 14
paste input "Scheduled Maintenance: iManage Threat Manager ([GEOGRAPHIC_DATA]) – [DATE]"
click at [207, 124] on input "Scheduled Maintenance: iManage Threat Manager ([GEOGRAPHIC_DATA]) – [DATE]" at bounding box center [209, 117] width 129 height 14
click at [224, 120] on input "Scheduled Maintenance: iManage Threat Manager ([GEOGRAPHIC_DATA]) – [DATE]" at bounding box center [209, 117] width 129 height 14
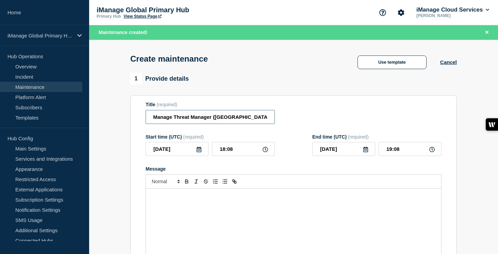
click at [251, 120] on input "Scheduled Maintenance: iManage Threat Manager ([GEOGRAPHIC_DATA]) – [DATE]" at bounding box center [209, 117] width 129 height 14
click at [222, 121] on input "Scheduled Maintenance: iManage Threat Manager ([GEOGRAPHIC_DATA]) – [DATE]" at bounding box center [209, 117] width 129 height 14
type input "Scheduled Maintenance: iManage Threat Manager ([GEOGRAPHIC_DATA]) – [DATE]"
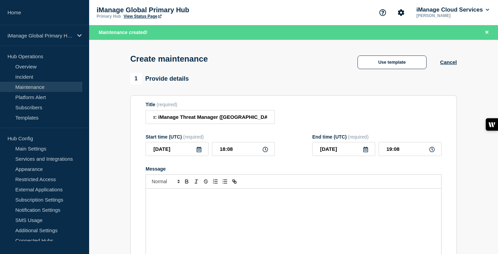
click at [199, 152] on icon at bounding box center [198, 148] width 5 height 5
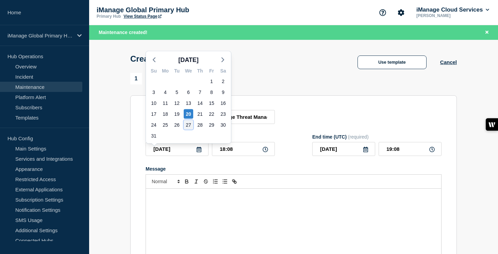
click at [185, 127] on div "27" at bounding box center [189, 125] width 10 height 10
type input "2025-08-27"
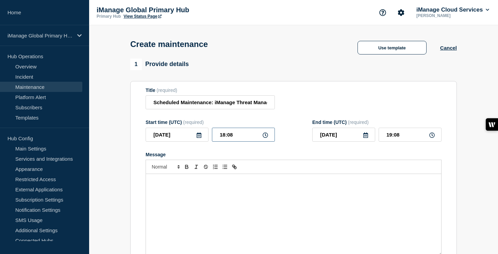
drag, startPoint x: 240, startPoint y: 141, endPoint x: 207, endPoint y: 141, distance: 33.6
click at [207, 141] on div "2025-08-27 18:08" at bounding box center [209, 134] width 129 height 14
type input "__:__"
type input "17:00"
drag, startPoint x: 401, startPoint y: 140, endPoint x: 354, endPoint y: 140, distance: 46.6
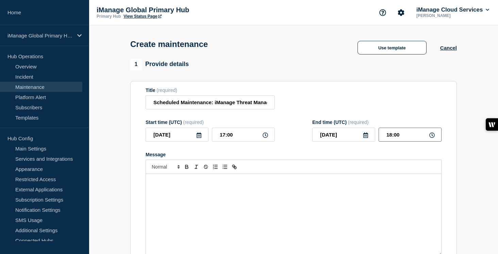
click at [354, 140] on div "2025-08-27 18:00" at bounding box center [376, 134] width 129 height 14
type input "20:00"
click at [206, 101] on input "Scheduled Maintenance: iManage Threat Manager ([GEOGRAPHIC_DATA]) – [DATE]" at bounding box center [209, 102] width 129 height 14
click at [219, 104] on input "Scheduled Maintenance: iManage Threat Manager ([GEOGRAPHIC_DATA]) – [DATE]" at bounding box center [209, 102] width 129 height 14
click at [159, 212] on div "Message" at bounding box center [293, 215] width 295 height 82
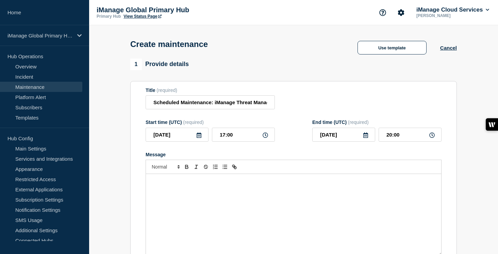
paste div "Message"
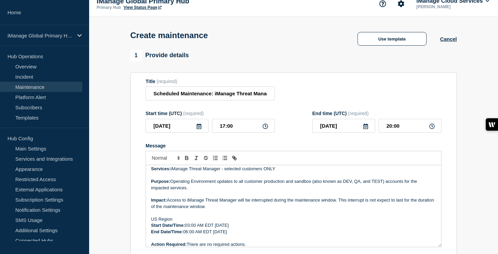
scroll to position [8, 0]
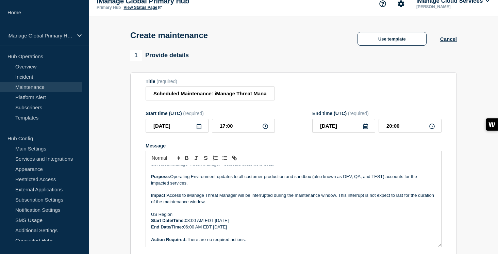
click at [249, 223] on p "Start Date/Time: 03:00 AM EDT Friday, August 29, 2025" at bounding box center [293, 220] width 285 height 6
click at [247, 230] on p "End Date/Time: 06:00 AM EDT Friday, August 29, 2025" at bounding box center [293, 227] width 285 height 6
click at [184, 133] on input "2025-08-27" at bounding box center [176, 126] width 63 height 14
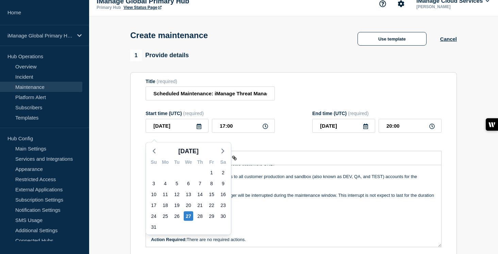
click at [271, 217] on p "US Region" at bounding box center [293, 214] width 285 height 6
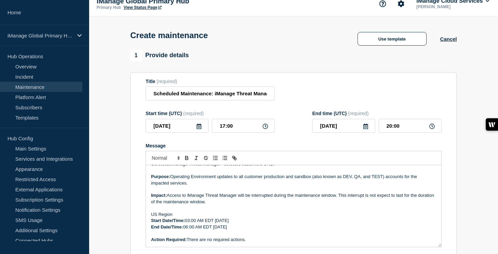
click at [227, 223] on p "Start Date/Time: 03:00 AM EDT Friday, August 27, 2025" at bounding box center [293, 220] width 285 height 6
click at [225, 230] on p "End Date/Time: 06:00 AM EDT Friday, August 27, 2025" at bounding box center [293, 227] width 285 height 6
click at [190, 223] on p "Start Date/Time: 03:00 AM EDT Wednesday, August 27, 2025" at bounding box center [293, 220] width 285 height 6
click at [201, 223] on p "Start Date/Time: 07:00 AM EDT Wednesday, August 27, 2025" at bounding box center [293, 220] width 285 height 6
click at [188, 230] on p "End Date/Time: 06:00 AM EDT Wednesday, August 27, 2025" at bounding box center [293, 227] width 285 height 6
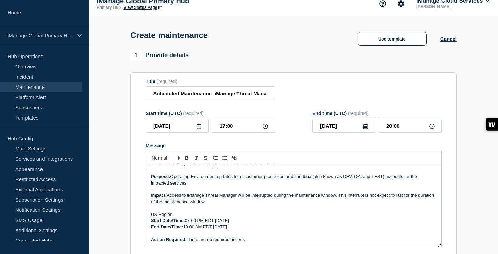
click at [200, 230] on p "End Date/Time: 10:00 AM EDT Wednesday, August 27, 2025" at bounding box center [293, 227] width 285 height 6
click at [210, 223] on p "Start Date/Time: 07:00 PM EDT Wednesday, August 27, 2025" at bounding box center [293, 220] width 285 height 6
click at [210, 230] on p "End Date/Time: 10:00 PM EDT Wednesday, August 27, 2025" at bounding box center [293, 227] width 285 height 6
click at [294, 223] on p "Start Date/Time: 07:00 PM CEST Wednesday, August 27, 2025" at bounding box center [293, 220] width 285 height 6
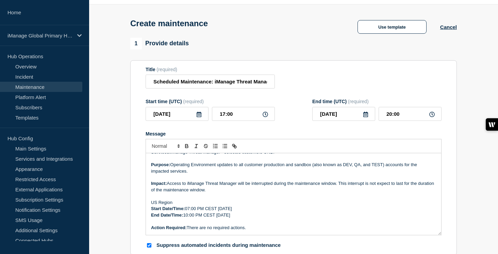
scroll to position [32, 0]
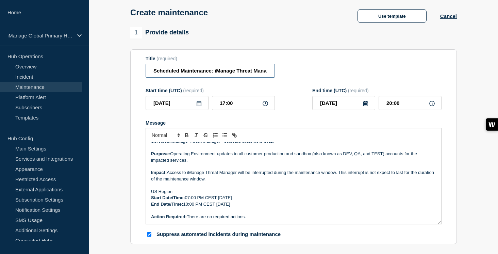
click at [240, 74] on input "Scheduled Maintenance: iManage Threat Manager ([GEOGRAPHIC_DATA]) – [DATE]" at bounding box center [209, 71] width 129 height 14
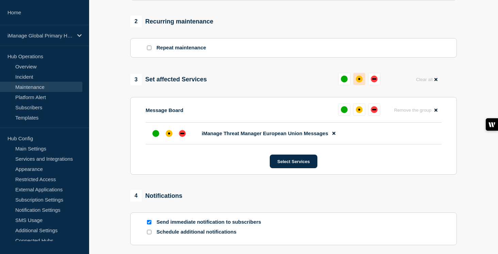
scroll to position [0, 0]
click at [359, 82] on div "affected" at bounding box center [358, 78] width 7 height 7
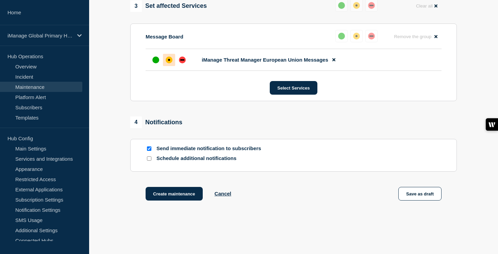
scroll to position [386, 0]
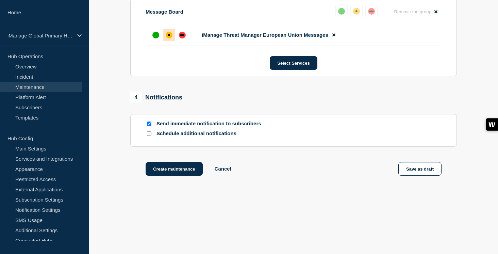
click at [149, 132] on input "Schedule additional notifications" at bounding box center [149, 133] width 4 height 4
checkbox input "true"
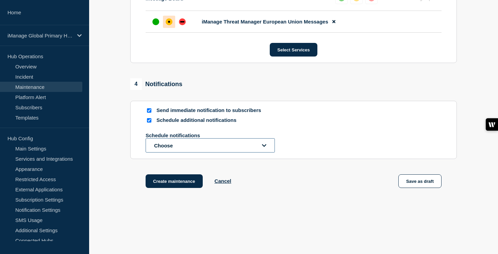
click at [173, 152] on button "Choose" at bounding box center [209, 145] width 129 height 14
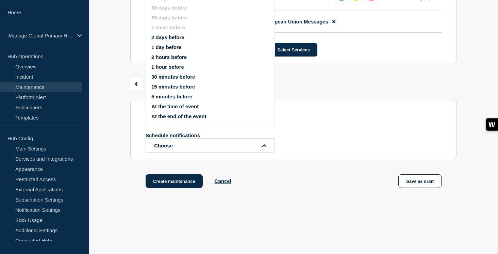
scroll to position [375, 0]
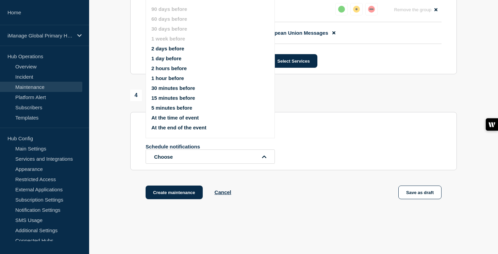
click at [169, 61] on button "1 day before" at bounding box center [166, 58] width 30 height 6
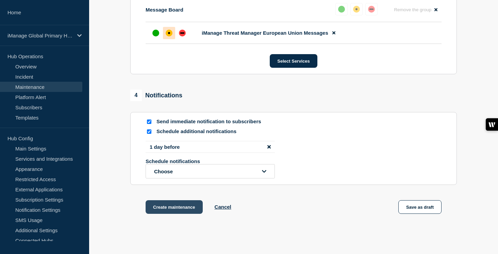
click at [171, 213] on button "Create maintenance" at bounding box center [173, 207] width 57 height 14
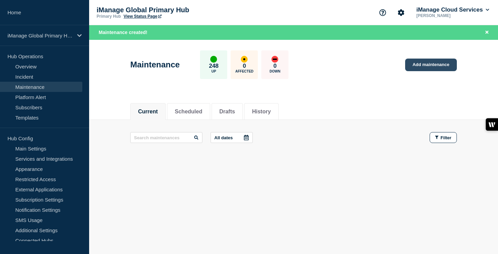
click at [440, 68] on link "Add maintenance" at bounding box center [431, 64] width 52 height 13
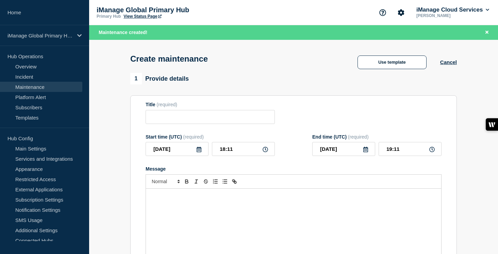
checkbox input "true"
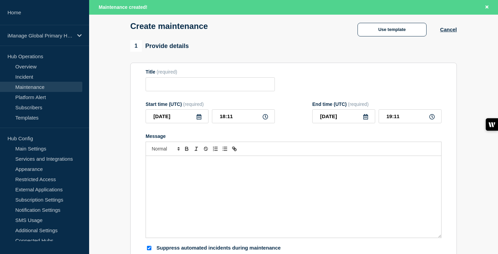
scroll to position [30, 0]
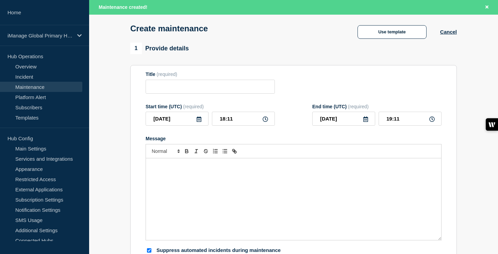
click at [156, 194] on div "Message" at bounding box center [293, 199] width 295 height 82
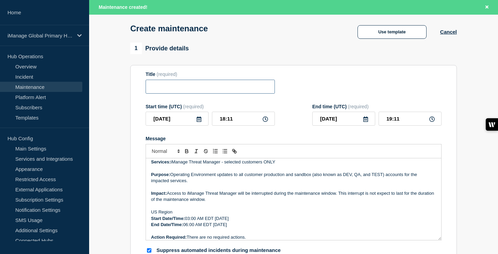
click at [158, 92] on input "Title" at bounding box center [209, 87] width 129 height 14
paste input "Scheduled Maintenance: iManage Threat Manager ([GEOGRAPHIC_DATA]) – [DATE]"
click at [208, 90] on input "Scheduled Maintenance: iManage Threat Manager ([GEOGRAPHIC_DATA]) – [DATE]" at bounding box center [209, 87] width 129 height 14
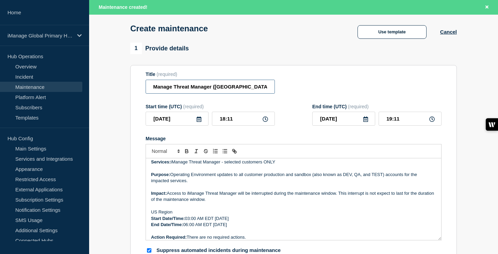
click at [219, 89] on input "Scheduled Maintenance: iManage Threat Manager ([GEOGRAPHIC_DATA]) – [DATE]" at bounding box center [209, 87] width 129 height 14
click at [255, 89] on input "Scheduled Maintenance: iManage Threat Manager (UK) – August 29, 2025" at bounding box center [209, 87] width 129 height 14
type input "Scheduled Maintenance: iManage Threat Manager ([GEOGRAPHIC_DATA]) – [DATE]"
click at [194, 125] on input "2025-08-20" at bounding box center [176, 118] width 63 height 14
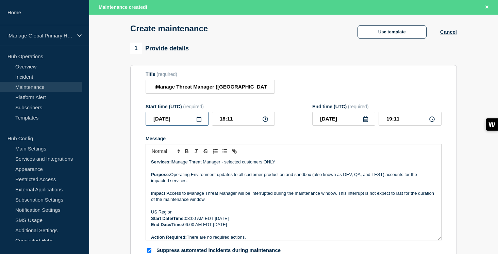
scroll to position [0, 0]
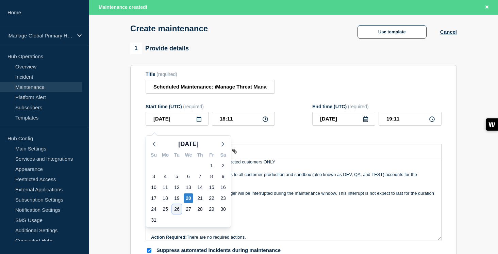
click at [175, 208] on div "26" at bounding box center [177, 209] width 10 height 10
type input "2025-08-26"
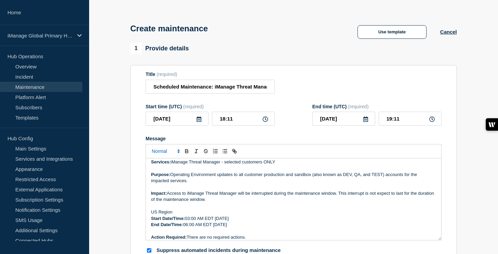
scroll to position [16, 0]
click at [250, 221] on p "Start Date/Time: 03:00 AM EDT Friday, August 29, 2025" at bounding box center [293, 218] width 285 height 6
click at [248, 228] on p "End Date/Time: 06:00 AM EDT Friday, August 29, 2025" at bounding box center [293, 225] width 285 height 6
click at [181, 126] on input "2025-08-26" at bounding box center [176, 119] width 63 height 14
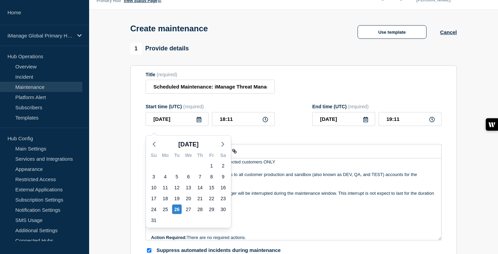
click at [265, 203] on p "Impact: Access to iManage Threat Manager will be interrupted during the mainten…" at bounding box center [293, 196] width 285 height 13
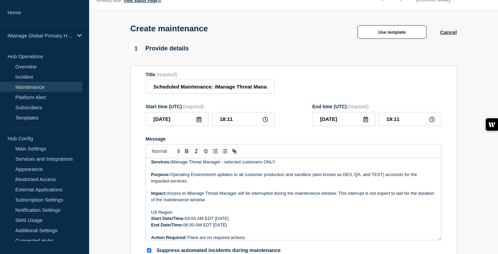
click at [228, 221] on p "Start Date/Time: 03:00 AM EDT Friday, August 26, 2025" at bounding box center [293, 218] width 285 height 6
click at [225, 228] on p "End Date/Time: 06:00 AM EDT Friday, August 26, 2025" at bounding box center [293, 225] width 285 height 6
click at [211, 221] on p "Start Date/Time: 03:00 AM EDT Tuesday, August 26, 2025" at bounding box center [293, 218] width 285 height 6
click at [210, 228] on p "End Date/Time: 06:00 AM EDT Tuesday, August 26, 2025" at bounding box center [293, 225] width 285 height 6
click at [190, 221] on p "Start Date/Time: 03:00 AM CEST Tuesday, August 26, 2025" at bounding box center [293, 218] width 285 height 6
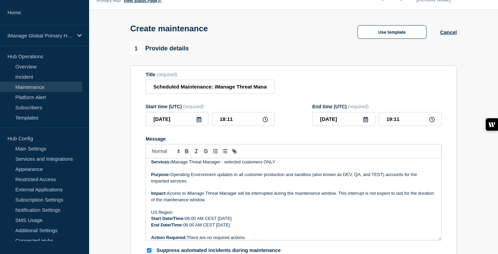
click at [189, 228] on p "End Date/Time: 06:00 AM CEST Tuesday, August 26, 2025" at bounding box center [293, 225] width 285 height 6
click at [201, 221] on p "Start Date/Time: 06:00 AM CEST Tuesday, August 26, 2025" at bounding box center [293, 218] width 285 height 6
click at [199, 228] on p "End Date/Time: 09:00 AM CEST Tuesday, August 26, 2025" at bounding box center [293, 225] width 285 height 6
drag, startPoint x: 235, startPoint y: 124, endPoint x: 188, endPoint y: 124, distance: 46.9
click at [188, 124] on div "2025-08-26 18:11" at bounding box center [209, 119] width 129 height 14
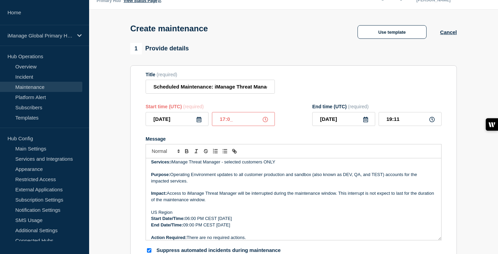
type input "17:00"
drag, startPoint x: 397, startPoint y: 124, endPoint x: 389, endPoint y: 124, distance: 7.1
click at [389, 124] on input "18:00" at bounding box center [409, 119] width 63 height 14
drag, startPoint x: 402, startPoint y: 124, endPoint x: 369, endPoint y: 124, distance: 33.3
click at [369, 124] on div "2025-08-26 18:00" at bounding box center [376, 119] width 129 height 14
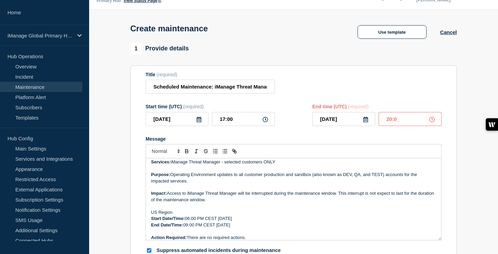
type input "20:00"
click at [345, 134] on form "Title (required) Scheduled Maintenance: iManage Threat Manager (UK) – August 26…" at bounding box center [293, 163] width 296 height 182
click at [258, 91] on input "Scheduled Maintenance: iManage Threat Manager ([GEOGRAPHIC_DATA]) – [DATE]" at bounding box center [209, 87] width 129 height 14
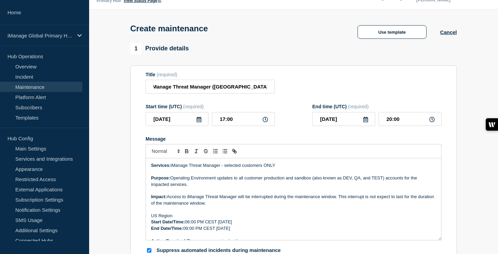
scroll to position [0, 0]
click at [156, 219] on p "US Region" at bounding box center [293, 215] width 285 height 6
click at [214, 206] on p "Impact: Access to iManage Threat Manager will be interrupted during the mainten…" at bounding box center [293, 199] width 285 height 13
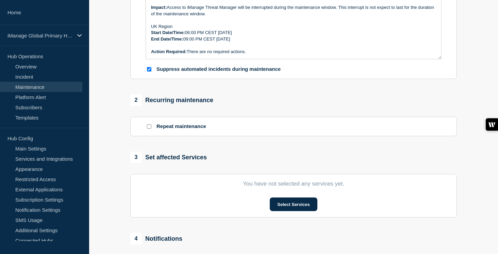
scroll to position [232, 0]
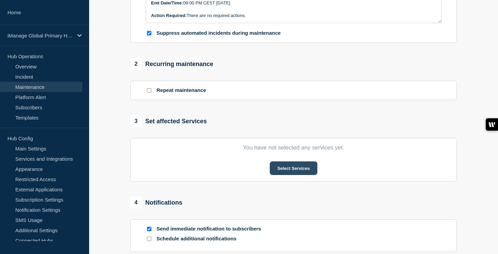
click at [304, 175] on button "Select Services" at bounding box center [292, 168] width 47 height 14
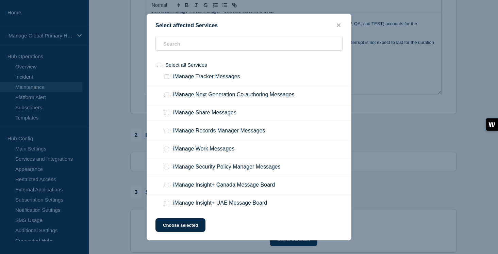
scroll to position [4592, 0]
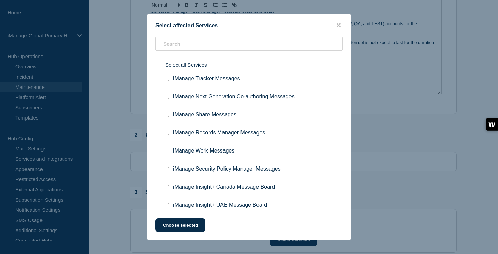
checkbox input "true"
click at [191, 227] on button "Choose selected" at bounding box center [180, 225] width 50 height 14
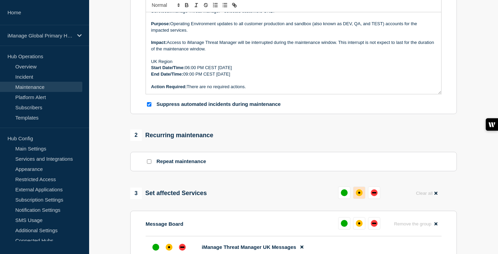
click at [357, 196] on div "affected" at bounding box center [358, 192] width 7 height 7
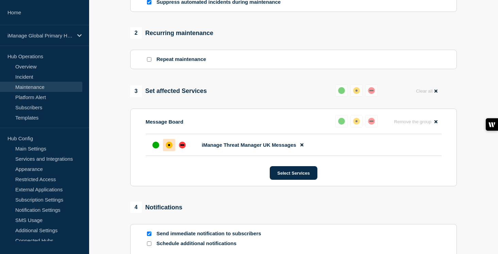
scroll to position [344, 0]
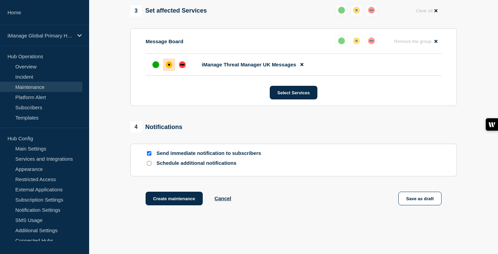
click at [148, 165] on input "Schedule additional notifications" at bounding box center [149, 163] width 4 height 4
checkbox input "true"
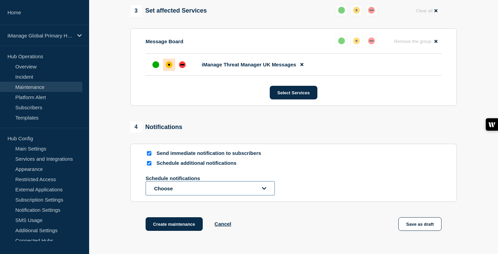
click at [172, 195] on button "Choose" at bounding box center [209, 188] width 129 height 14
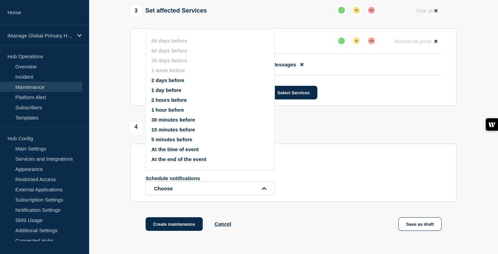
click at [169, 93] on button "1 day before" at bounding box center [166, 90] width 30 height 6
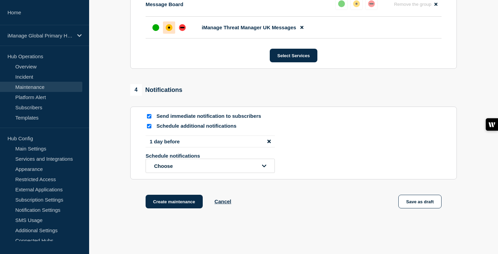
scroll to position [382, 0]
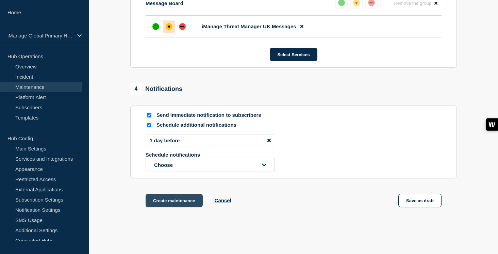
click at [176, 207] on button "Create maintenance" at bounding box center [173, 200] width 57 height 14
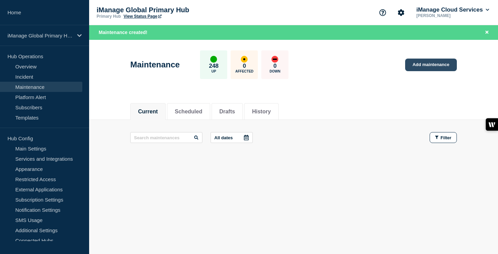
click at [437, 69] on link "Add maintenance" at bounding box center [431, 64] width 52 height 13
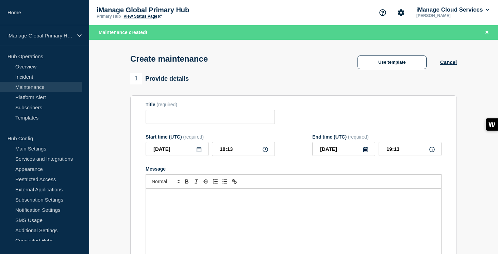
checkbox input "true"
click at [198, 152] on icon at bounding box center [198, 148] width 5 height 5
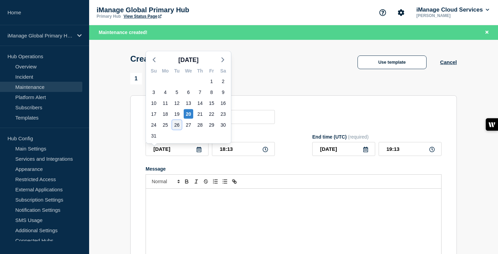
click at [177, 124] on div "26" at bounding box center [177, 125] width 10 height 10
type input "2025-08-26"
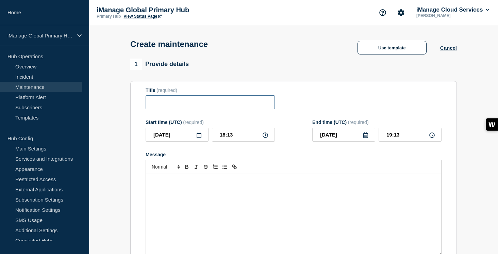
click at [166, 107] on input "Title" at bounding box center [209, 102] width 129 height 14
paste input "Scheduled Maintenance: iManage Threat Manager ([GEOGRAPHIC_DATA]) – [DATE]"
click at [218, 105] on input "Scheduled Maintenance: iManage Threat Manager ([GEOGRAPHIC_DATA]) – [DATE]" at bounding box center [209, 102] width 129 height 14
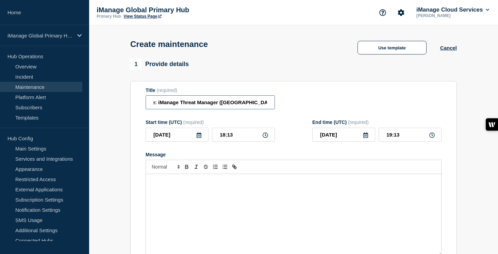
click at [229, 104] on input "Scheduled Maintenance: iManage Threat Manager (Australia) – August 29, 2025" at bounding box center [209, 102] width 129 height 14
click at [252, 106] on input "Scheduled Maintenance: iManage Threat Manager (Australia) – August 29, 2025" at bounding box center [209, 102] width 129 height 14
type input "Scheduled Maintenance: iManage Threat Manager (Australia) – August 26, 2025"
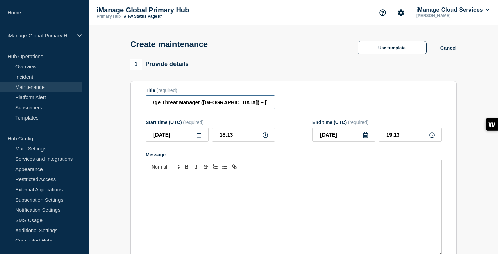
scroll to position [0, 0]
click at [171, 209] on div "Message" at bounding box center [293, 215] width 295 height 82
paste div "Message"
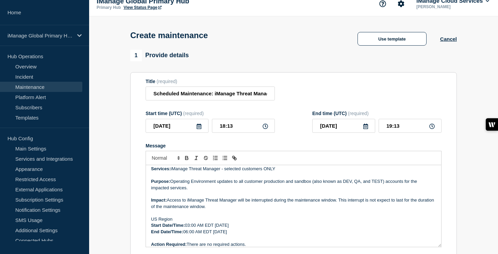
click at [157, 222] on p "US Region" at bounding box center [293, 219] width 285 height 6
click at [213, 215] on p "Message" at bounding box center [293, 212] width 285 height 6
click at [250, 228] on p "Start Date/Time: 03:00 AM EDT Friday, August 29, 2025" at bounding box center [293, 225] width 285 height 6
click at [248, 234] on p "End Date/Time: 06:00 AM EDT Friday, August 29, 2025" at bounding box center [293, 231] width 285 height 6
click at [191, 228] on p "Start Date/Time: 03:00 AM EDT Friday, August 26, 2025" at bounding box center [293, 225] width 285 height 6
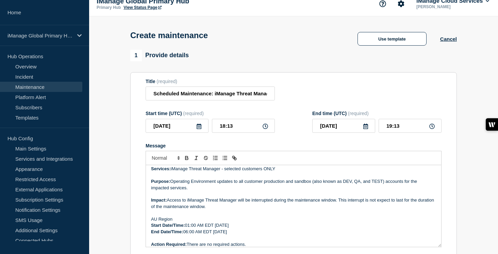
click at [188, 234] on p "End Date/Time: 06:00 AM EDT Friday, August 26, 2025" at bounding box center [293, 231] width 285 height 6
click at [213, 228] on p "Start Date/Time: 01:00 AM EDT Friday, August 26, 2025" at bounding box center [293, 225] width 285 height 6
click at [227, 96] on input "Scheduled Maintenance: iManage Threat Manager (Australia) – August 26, 2025" at bounding box center [209, 93] width 129 height 14
click at [251, 97] on input "Scheduled Maintenance: iManage Threat Manager (Australia) – August 26, 2025" at bounding box center [209, 93] width 129 height 14
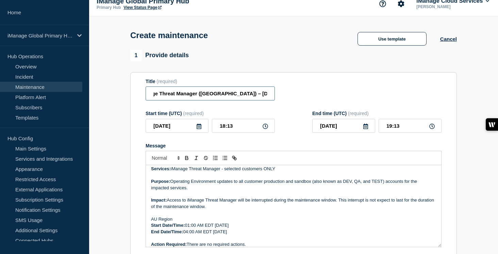
scroll to position [0, 74]
type input "Scheduled Maintenance: iManage Threat Manager ([GEOGRAPHIC_DATA]) – [DATE]"
click at [198, 129] on icon at bounding box center [198, 125] width 5 height 5
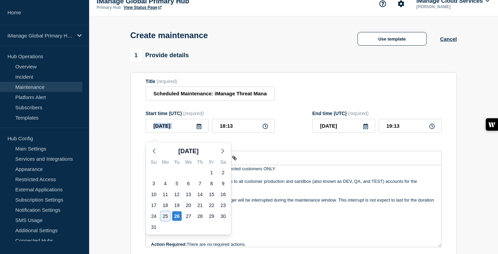
click at [163, 216] on div "25" at bounding box center [165, 216] width 10 height 10
type input "2025-08-25"
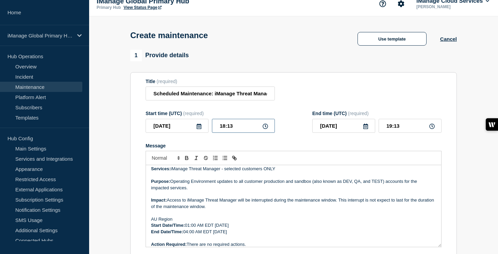
drag, startPoint x: 226, startPoint y: 129, endPoint x: 208, endPoint y: 129, distance: 18.0
click at [208, 129] on div "2025-08-25 18:13" at bounding box center [209, 126] width 129 height 14
type input "15:00"
drag, startPoint x: 400, startPoint y: 128, endPoint x: 372, endPoint y: 128, distance: 28.2
click at [372, 128] on div "2025-08-25 16:00" at bounding box center [376, 126] width 129 height 14
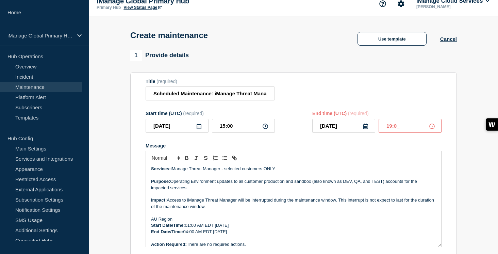
type input "19:00"
click at [328, 148] on div "Message" at bounding box center [293, 145] width 296 height 5
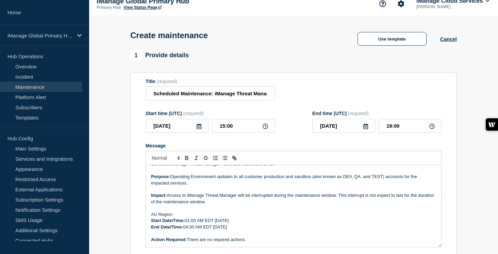
click at [206, 223] on p "Start Date/Time: 01:00 AM EDT Friday, August 26, 2025" at bounding box center [293, 220] width 285 height 6
click at [209, 230] on p "End Date/Time: 04:00 AM EDT Friday, August 26, 2025" at bounding box center [293, 227] width 285 height 6
click at [230, 223] on p "Start Date/Time: 01:00 AM AEST Friday, August 26, 2025" at bounding box center [293, 220] width 285 height 6
click at [228, 230] on p "End Date/Time: 04:00 AM AEST Friday, August 26, 2025" at bounding box center [293, 227] width 285 height 6
click at [288, 230] on p "End Date/Time: 04:00 AM AEST Tuesday, August 26, 2025" at bounding box center [293, 227] width 285 height 6
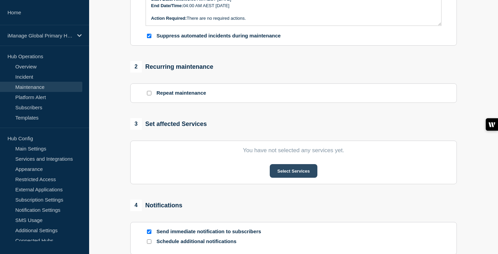
scroll to position [232, 0]
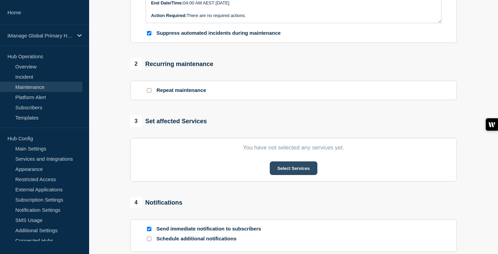
click at [297, 175] on button "Select Services" at bounding box center [292, 168] width 47 height 14
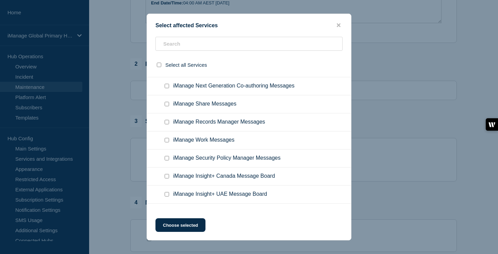
scroll to position [4598, 0]
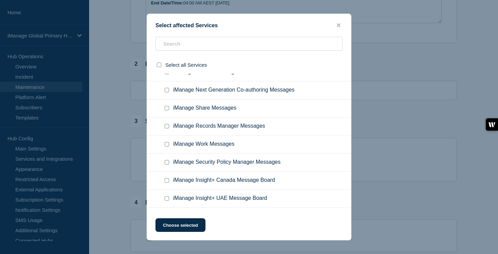
click at [168, 38] on input "iManage Threat Manager Australia Messages checkbox" at bounding box center [166, 36] width 4 height 4
checkbox input "true"
click at [193, 226] on button "Choose selected" at bounding box center [180, 225] width 50 height 14
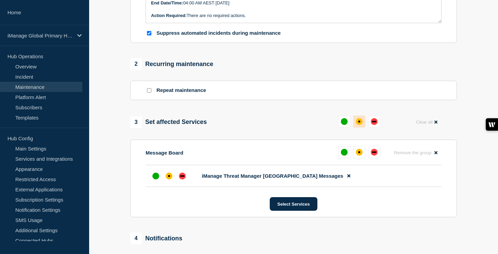
click at [362, 127] on button at bounding box center [359, 121] width 12 height 12
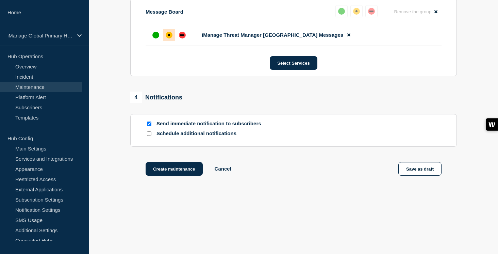
scroll to position [386, 0]
click at [150, 131] on input "Schedule additional notifications" at bounding box center [149, 133] width 4 height 4
checkbox input "true"
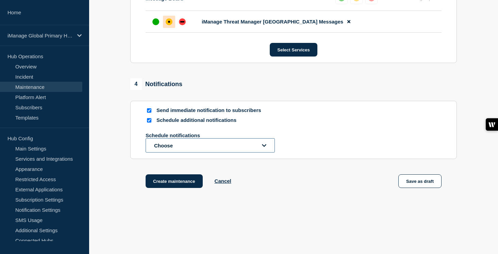
click at [168, 152] on button "Choose" at bounding box center [209, 145] width 129 height 14
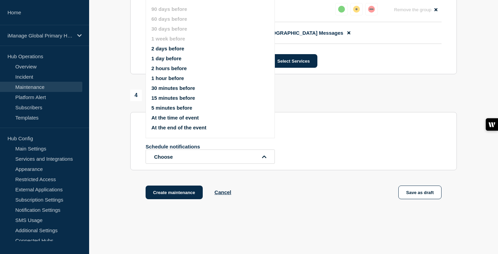
click at [175, 60] on ul "90 days before 60 days before 30 days before 1 week before 2 days before 1 day …" at bounding box center [215, 68] width 129 height 132
click at [167, 61] on button "1 day before" at bounding box center [166, 58] width 30 height 6
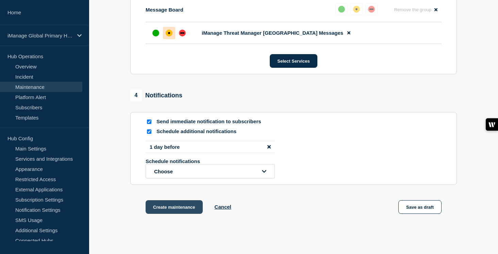
click at [178, 213] on button "Create maintenance" at bounding box center [173, 207] width 57 height 14
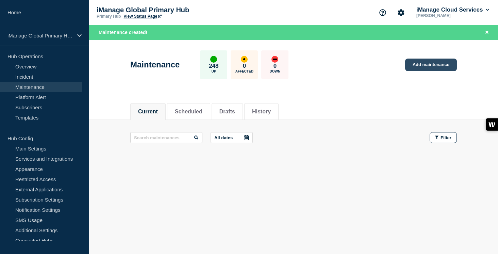
click at [439, 69] on link "Add maintenance" at bounding box center [431, 64] width 52 height 13
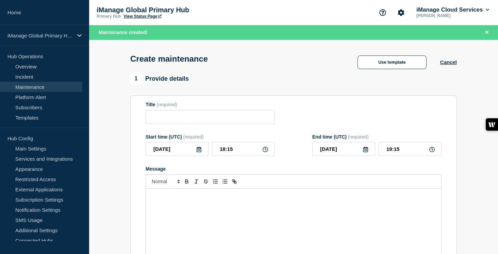
checkbox input "true"
click at [167, 209] on div "Message" at bounding box center [293, 229] width 295 height 82
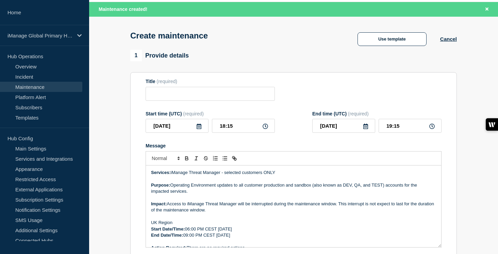
scroll to position [3, 0]
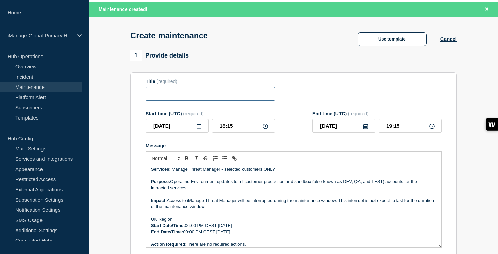
click at [156, 97] on input "Title" at bounding box center [209, 94] width 129 height 14
paste input "Scheduled Maintenance: iManage Threat Manager ([GEOGRAPHIC_DATA]) – [DATE]"
click at [250, 99] on input "Scheduled Maintenance: iManage Threat Manager ([GEOGRAPHIC_DATA]) – [DATE]" at bounding box center [209, 94] width 129 height 14
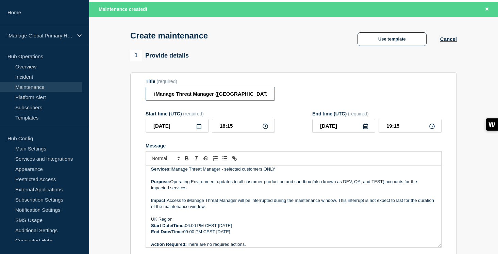
type input "Scheduled Maintenance: iManage Threat Manager (UK) – August 25, 2025"
click at [196, 133] on input "2025-08-20" at bounding box center [176, 126] width 63 height 14
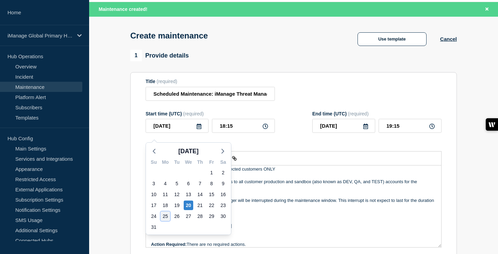
click at [164, 218] on div "25" at bounding box center [165, 216] width 10 height 10
type input "2025-08-25"
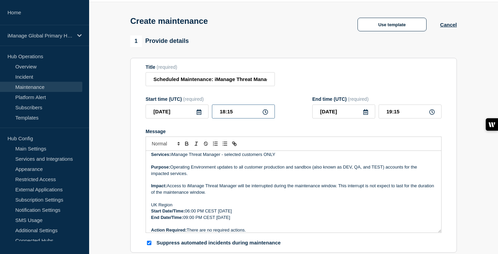
drag, startPoint x: 238, startPoint y: 116, endPoint x: 184, endPoint y: 116, distance: 54.4
click at [184, 116] on div "2025-08-25 18:15" at bounding box center [209, 111] width 129 height 14
type input "17:00"
drag, startPoint x: 404, startPoint y: 116, endPoint x: 364, endPoint y: 117, distance: 39.8
click at [364, 117] on div "2025-08-25 18:00" at bounding box center [376, 111] width 129 height 14
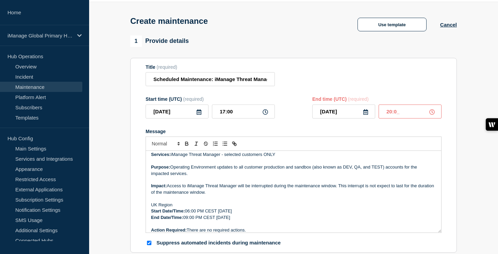
type input "20:00"
click at [247, 81] on input "Scheduled Maintenance: iManage Threat Manager (UK) – August 25, 2025" at bounding box center [209, 79] width 129 height 14
click at [276, 176] on p "Purpose: Operating Environment updates to all customer production and sandbox (…" at bounding box center [293, 170] width 285 height 13
click at [257, 214] on p "Start Date/Time: 06:00 PM CEST Tuesday, August 26, 2025" at bounding box center [293, 211] width 285 height 6
click at [256, 220] on p "End Date/Time: 09:00 PM CEST Tuesday, August 26, 2025" at bounding box center [293, 217] width 285 height 6
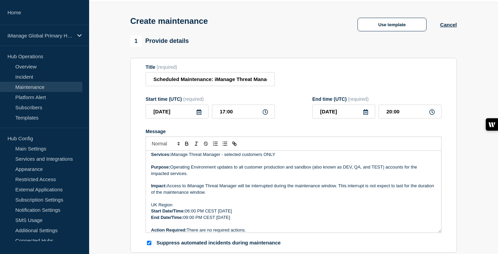
click at [236, 214] on p "Start Date/Time: 06:00 PM CEST Tuesday, August 25, 2025" at bounding box center [293, 211] width 285 height 6
click at [233, 220] on p "End Date/Time: 09:00 PM CEST Tuesday, August 25, 2025" at bounding box center [293, 217] width 285 height 6
click at [288, 214] on p "Start Date/Time: 06:00 PM CEST Monday, August 25, 2025" at bounding box center [293, 211] width 285 height 6
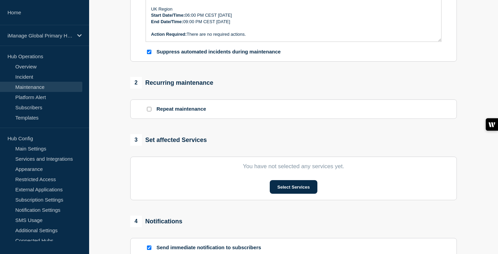
scroll to position [217, 0]
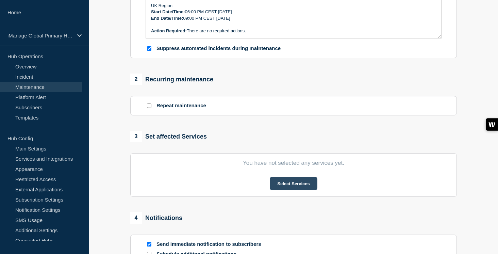
click at [301, 190] on button "Select Services" at bounding box center [292, 183] width 47 height 14
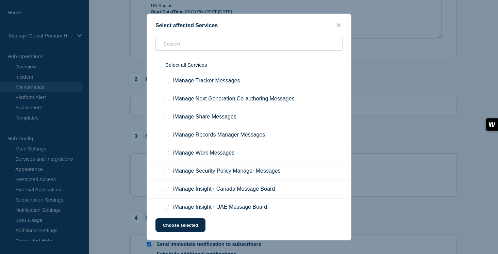
scroll to position [4585, 0]
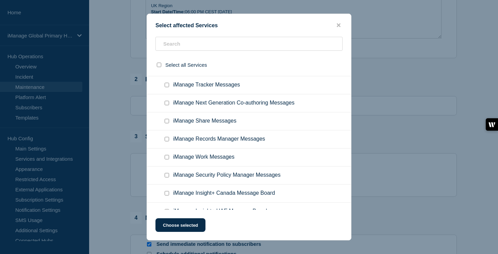
checkbox input "true"
click at [181, 225] on button "Choose selected" at bounding box center [180, 225] width 50 height 14
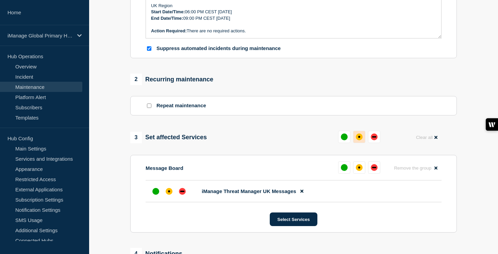
click at [359, 140] on div "affected" at bounding box center [358, 136] width 7 height 7
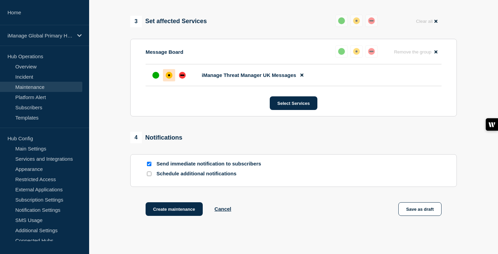
scroll to position [386, 0]
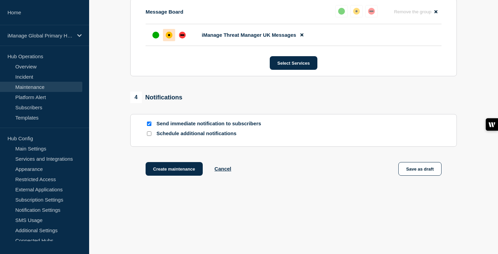
click at [151, 134] on input "Schedule additional notifications" at bounding box center [149, 133] width 4 height 4
checkbox input "true"
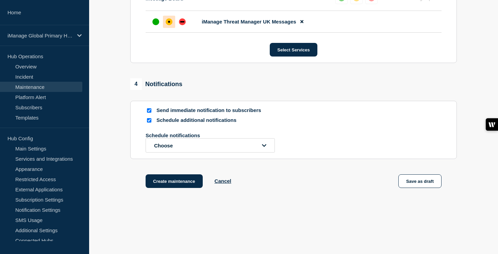
click at [164, 159] on section "Send immediate notification to subscribers Schedule additional notifications Sc…" at bounding box center [293, 130] width 326 height 58
click at [173, 152] on button "Choose" at bounding box center [209, 145] width 129 height 14
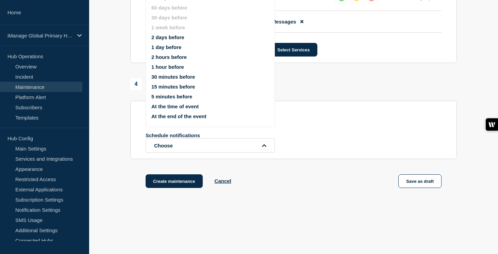
scroll to position [375, 0]
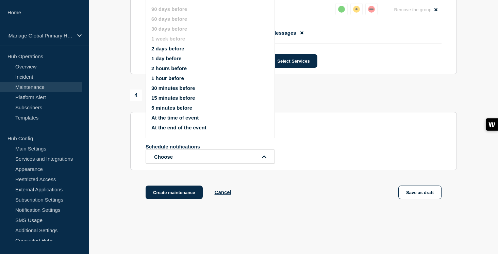
click at [172, 61] on button "1 day before" at bounding box center [166, 58] width 30 height 6
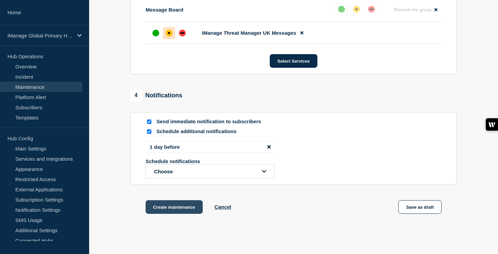
click at [170, 213] on button "Create maintenance" at bounding box center [173, 207] width 57 height 14
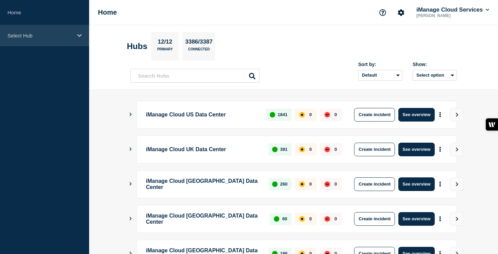
click at [52, 33] on p "Select Hub" at bounding box center [39, 36] width 65 height 6
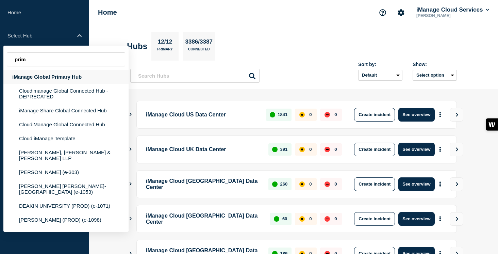
type input "prim"
click at [38, 81] on div "iManage Global Primary Hub" at bounding box center [65, 77] width 125 height 14
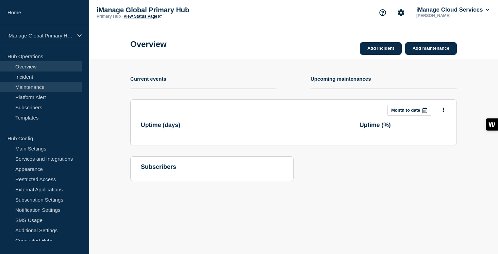
click at [40, 85] on link "Maintenance" at bounding box center [41, 87] width 82 height 10
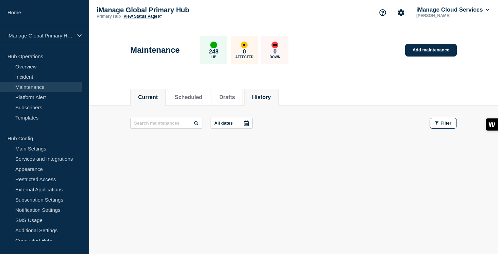
click at [266, 98] on button "History" at bounding box center [261, 97] width 19 height 6
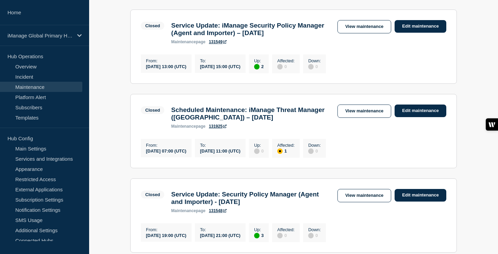
scroll to position [232, 0]
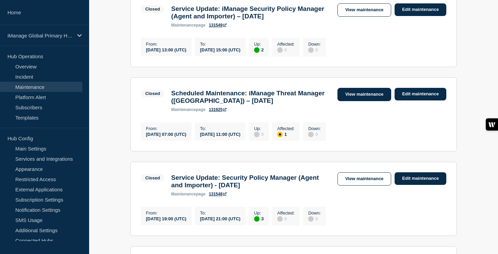
click at [374, 101] on link "View maintenance" at bounding box center [364, 94] width 54 height 13
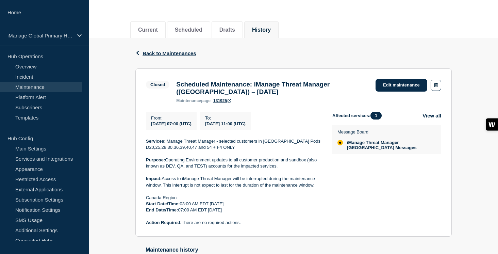
scroll to position [71, 0]
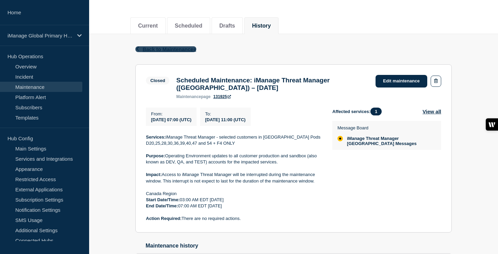
click at [188, 49] on span "Back to Maintenances" at bounding box center [169, 49] width 54 height 6
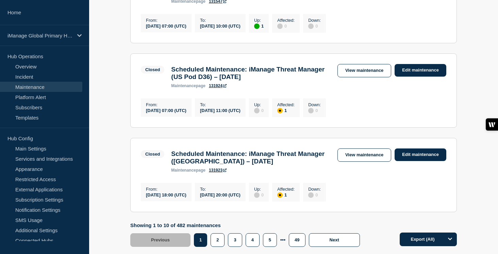
scroll to position [761, 0]
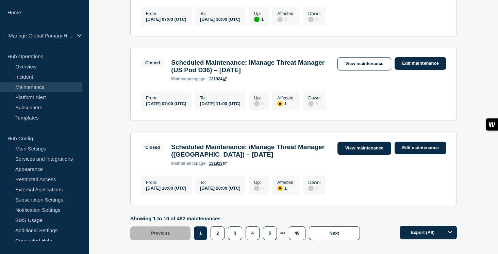
click at [364, 155] on link "View maintenance" at bounding box center [364, 147] width 54 height 13
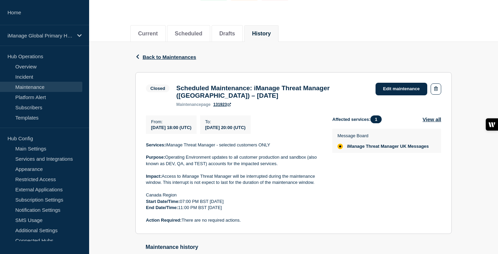
scroll to position [75, 0]
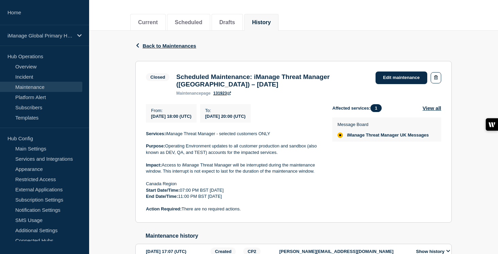
click at [243, 220] on section "Closed Scheduled Maintenance: iManage Threat Manager ([GEOGRAPHIC_DATA]) – [DAT…" at bounding box center [293, 142] width 316 height 162
drag, startPoint x: 247, startPoint y: 214, endPoint x: 134, endPoint y: 140, distance: 135.2
click at [134, 140] on div "Back Back to Maintenances Closed Scheduled Maintenance: iManage Threat Manager …" at bounding box center [293, 155] width 326 height 249
copy div "Services: iManage Threat Manager - selected customers ONLY Purpose: Operating E…"
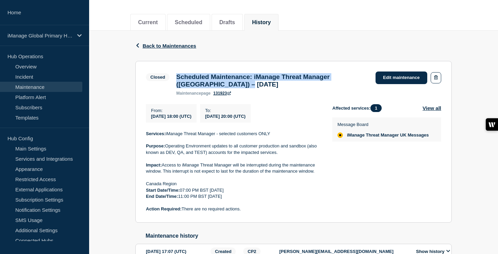
drag, startPoint x: 226, startPoint y: 87, endPoint x: 176, endPoint y: 79, distance: 50.2
click at [176, 79] on h3 "Scheduled Maintenance: iManage Threat Manager ([GEOGRAPHIC_DATA]) – [DATE]" at bounding box center [272, 80] width 192 height 15
copy h3 "Scheduled Maintenance: iManage Threat Manager ([GEOGRAPHIC_DATA]) – [DATE]"
click at [174, 43] on span "Back to Maintenances" at bounding box center [169, 46] width 54 height 6
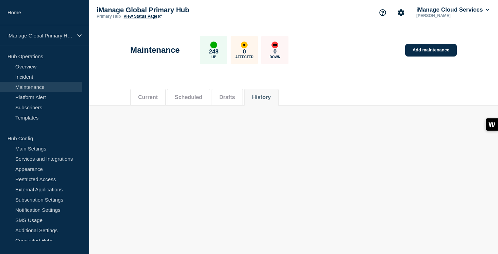
click at [190, 97] on button "Scheduled" at bounding box center [189, 97] width 28 height 6
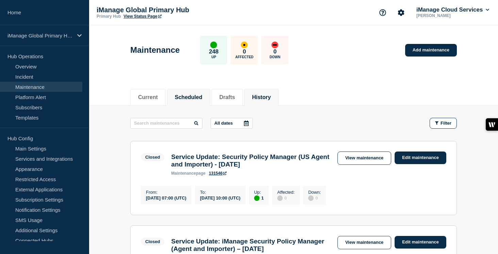
click at [190, 98] on button "Scheduled" at bounding box center [189, 97] width 28 height 6
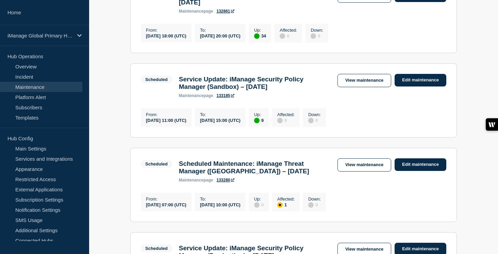
scroll to position [162, 0]
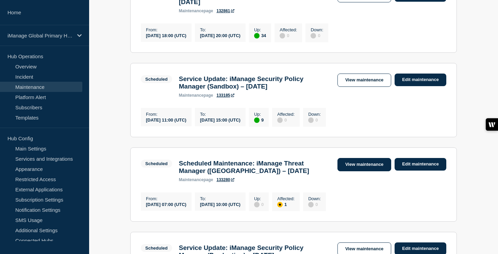
click at [370, 169] on link "View maintenance" at bounding box center [364, 164] width 54 height 13
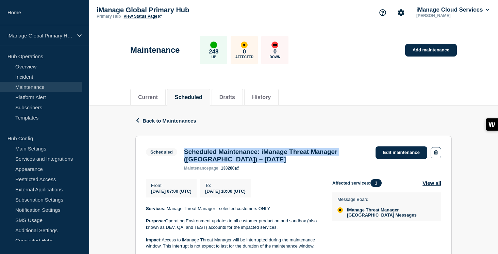
drag, startPoint x: 244, startPoint y: 161, endPoint x: 183, endPoint y: 156, distance: 61.4
click at [184, 156] on h3 "Scheduled Maintenance: iManage Threat Manager ([GEOGRAPHIC_DATA]) – [DATE]" at bounding box center [276, 155] width 185 height 15
copy h3 "Scheduled Maintenance: iManage Threat Manager ([GEOGRAPHIC_DATA]) – [DATE]"
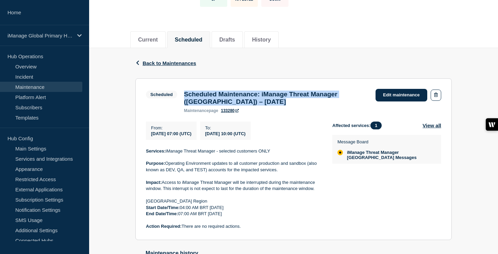
scroll to position [78, 0]
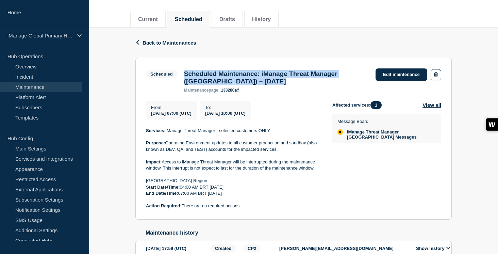
drag, startPoint x: 253, startPoint y: 213, endPoint x: 133, endPoint y: 136, distance: 142.3
click at [133, 136] on div "Back Back to Maintenances Scheduled Scheduled Maintenance: iManage Threat Manag…" at bounding box center [293, 152] width 326 height 249
copy div "Services: iManage Threat Manager - selected customers ONLY Purpose: Operating E…"
drag, startPoint x: 243, startPoint y: 84, endPoint x: 182, endPoint y: 75, distance: 61.1
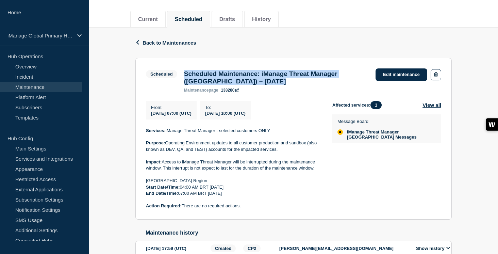
click at [182, 75] on div "Scheduled Maintenance: iManage Threat Manager ([GEOGRAPHIC_DATA]) – [DATE] main…" at bounding box center [275, 81] width 191 height 22
copy h3 "Scheduled Maintenance: iManage Threat Manager ([GEOGRAPHIC_DATA]) – [DATE]"
click at [163, 43] on span "Back to Maintenances" at bounding box center [169, 43] width 54 height 6
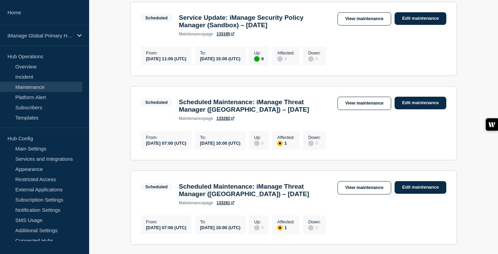
scroll to position [228, 0]
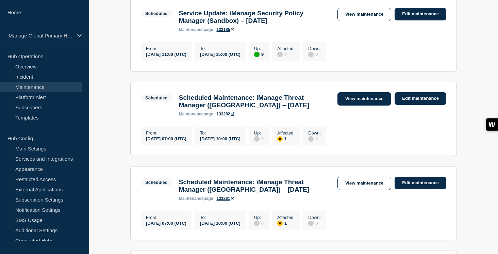
click at [366, 105] on link "View maintenance" at bounding box center [364, 98] width 54 height 13
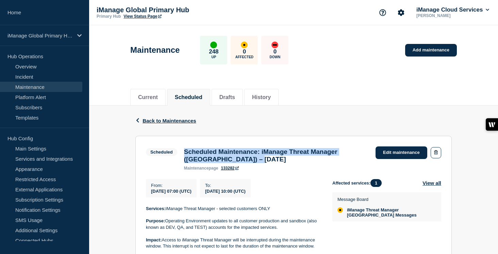
drag, startPoint x: 232, startPoint y: 163, endPoint x: 184, endPoint y: 153, distance: 49.7
click at [184, 153] on h3 "Scheduled Maintenance: iManage Threat Manager ([GEOGRAPHIC_DATA]) – [DATE]" at bounding box center [276, 155] width 185 height 15
copy h3 "Scheduled Maintenance: iManage Threat Manager ([GEOGRAPHIC_DATA]) – [DATE]"
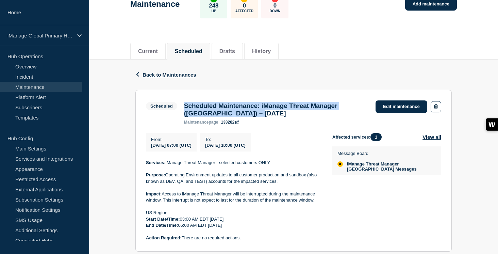
scroll to position [71, 0]
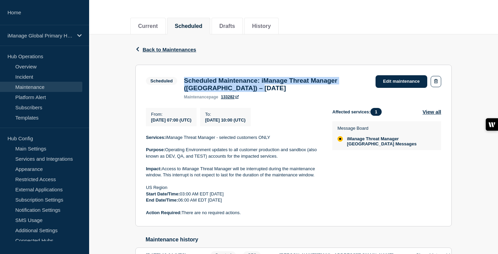
drag, startPoint x: 244, startPoint y: 220, endPoint x: 141, endPoint y: 144, distance: 127.5
click at [141, 144] on section "Scheduled Scheduled Maintenance: iManage Threat Manager ([GEOGRAPHIC_DATA]) – […" at bounding box center [293, 146] width 316 height 162
copy div "Services: iManage Threat Manager - selected customers ONLY Purpose: Operating E…"
drag, startPoint x: 232, startPoint y: 93, endPoint x: 184, endPoint y: 83, distance: 49.4
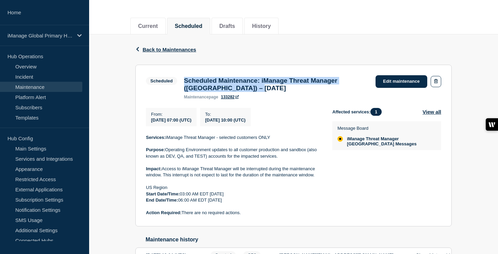
click at [184, 83] on h3 "Scheduled Maintenance: iManage Threat Manager ([GEOGRAPHIC_DATA]) – [DATE]" at bounding box center [276, 84] width 185 height 15
copy h3 "Scheduled Maintenance: iManage Threat Manager ([GEOGRAPHIC_DATA]) – [DATE]"
drag, startPoint x: 247, startPoint y: 221, endPoint x: 139, endPoint y: 143, distance: 133.6
click at [139, 143] on section "Scheduled Scheduled Maintenance: iManage Threat Manager ([GEOGRAPHIC_DATA]) – […" at bounding box center [293, 146] width 316 height 162
drag, startPoint x: 232, startPoint y: 91, endPoint x: 182, endPoint y: 81, distance: 50.9
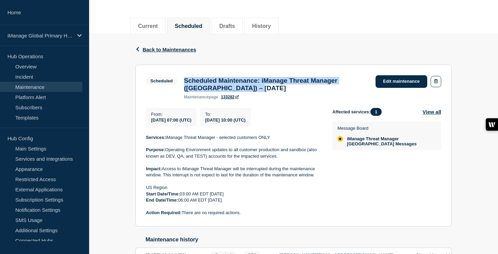
click at [182, 81] on div "Scheduled Maintenance: iManage Threat Manager ([GEOGRAPHIC_DATA]) – [DATE] main…" at bounding box center [275, 88] width 191 height 22
drag, startPoint x: 241, startPoint y: 221, endPoint x: 139, endPoint y: 143, distance: 128.9
click at [139, 143] on section "Scheduled Scheduled Maintenance: iManage Threat Manager ([GEOGRAPHIC_DATA]) – […" at bounding box center [293, 146] width 316 height 162
click at [170, 49] on span "Back to Maintenances" at bounding box center [169, 50] width 54 height 6
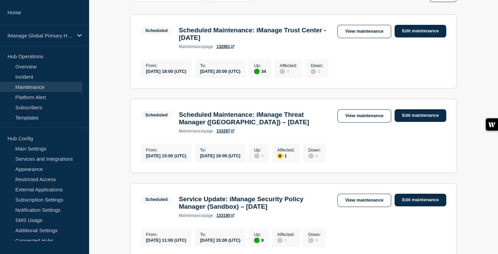
scroll to position [150, 0]
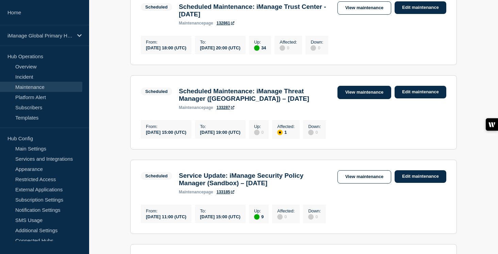
click at [361, 98] on link "View maintenance" at bounding box center [364, 92] width 54 height 13
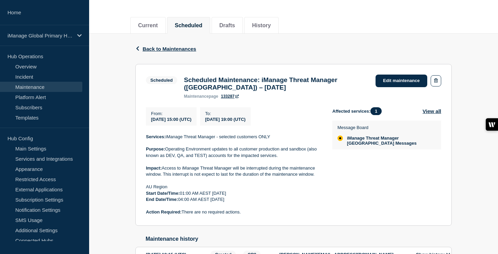
scroll to position [87, 0]
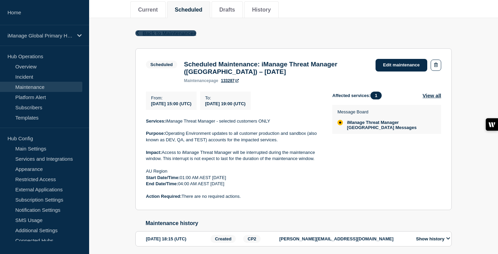
click at [172, 36] on span "Back to Maintenances" at bounding box center [169, 33] width 54 height 6
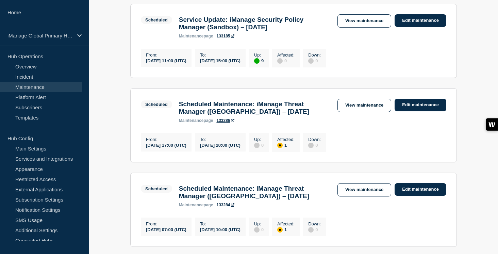
scroll to position [309, 0]
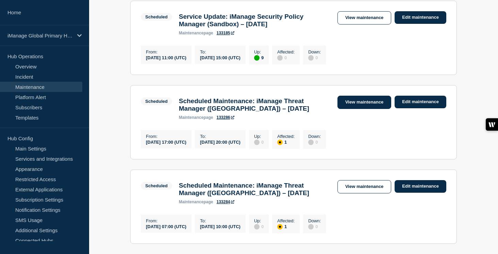
click at [368, 109] on link "View maintenance" at bounding box center [364, 101] width 54 height 13
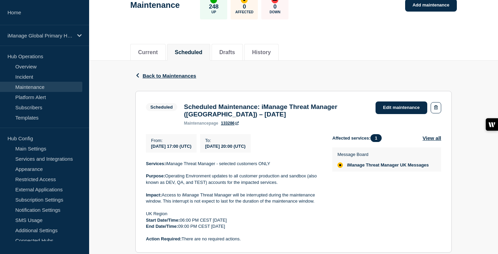
scroll to position [112, 0]
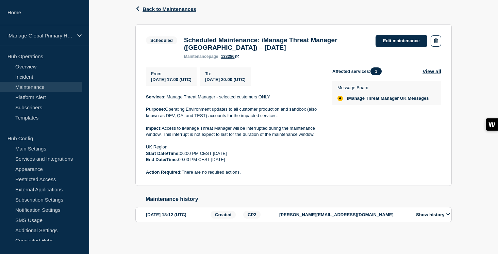
drag, startPoint x: 246, startPoint y: 179, endPoint x: 145, endPoint y: 105, distance: 125.4
click at [145, 105] on section "Scheduled Scheduled Maintenance: iManage Threat Manager ([GEOGRAPHIC_DATA]) – […" at bounding box center [293, 105] width 316 height 162
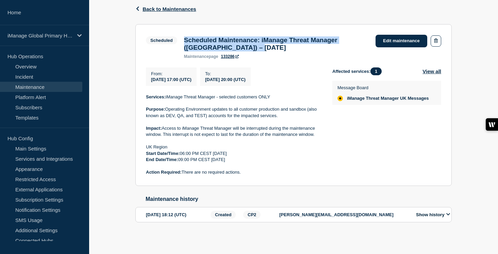
drag, startPoint x: 236, startPoint y: 51, endPoint x: 182, endPoint y: 43, distance: 55.0
click at [182, 43] on div "Scheduled Maintenance: iManage Threat Manager ([GEOGRAPHIC_DATA]) – [DATE] main…" at bounding box center [275, 47] width 191 height 22
